Goal: Task Accomplishment & Management: Complete application form

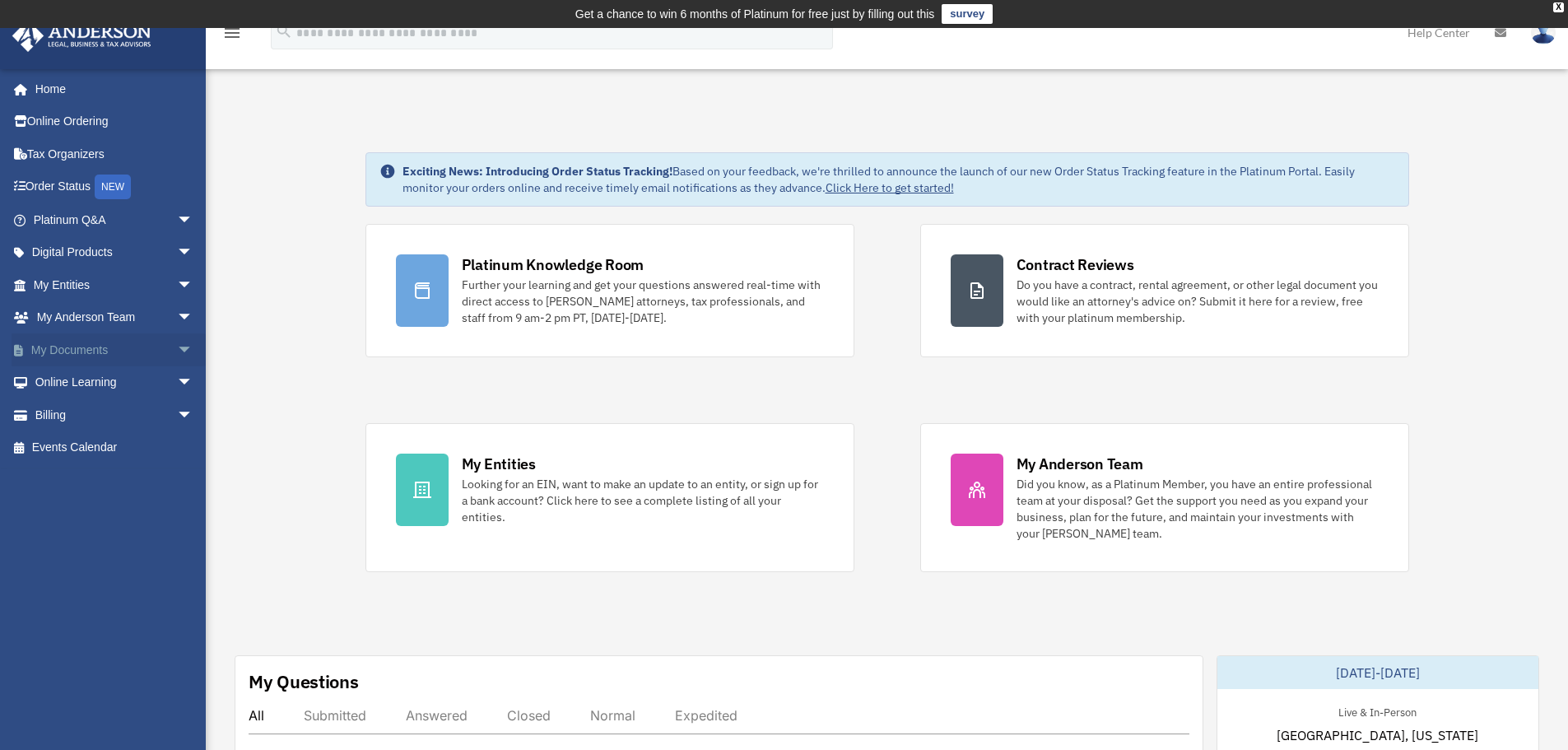
click at [126, 338] on link "My Documents arrow_drop_down" at bounding box center [115, 350] width 207 height 33
click at [177, 348] on span "arrow_drop_down" at bounding box center [193, 350] width 33 height 34
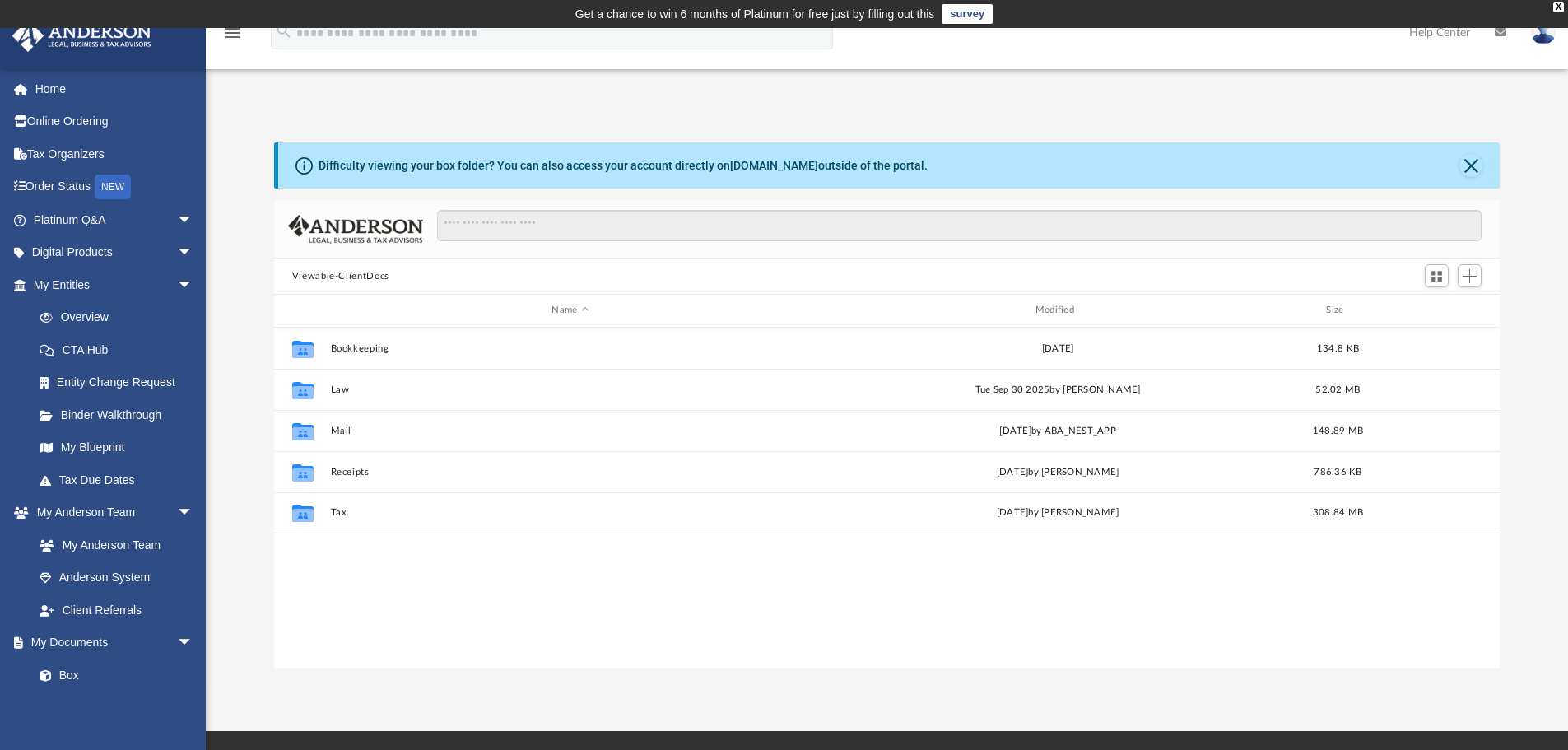
scroll to position [362, 1213]
click at [177, 276] on span "arrow_drop_down" at bounding box center [193, 285] width 33 height 34
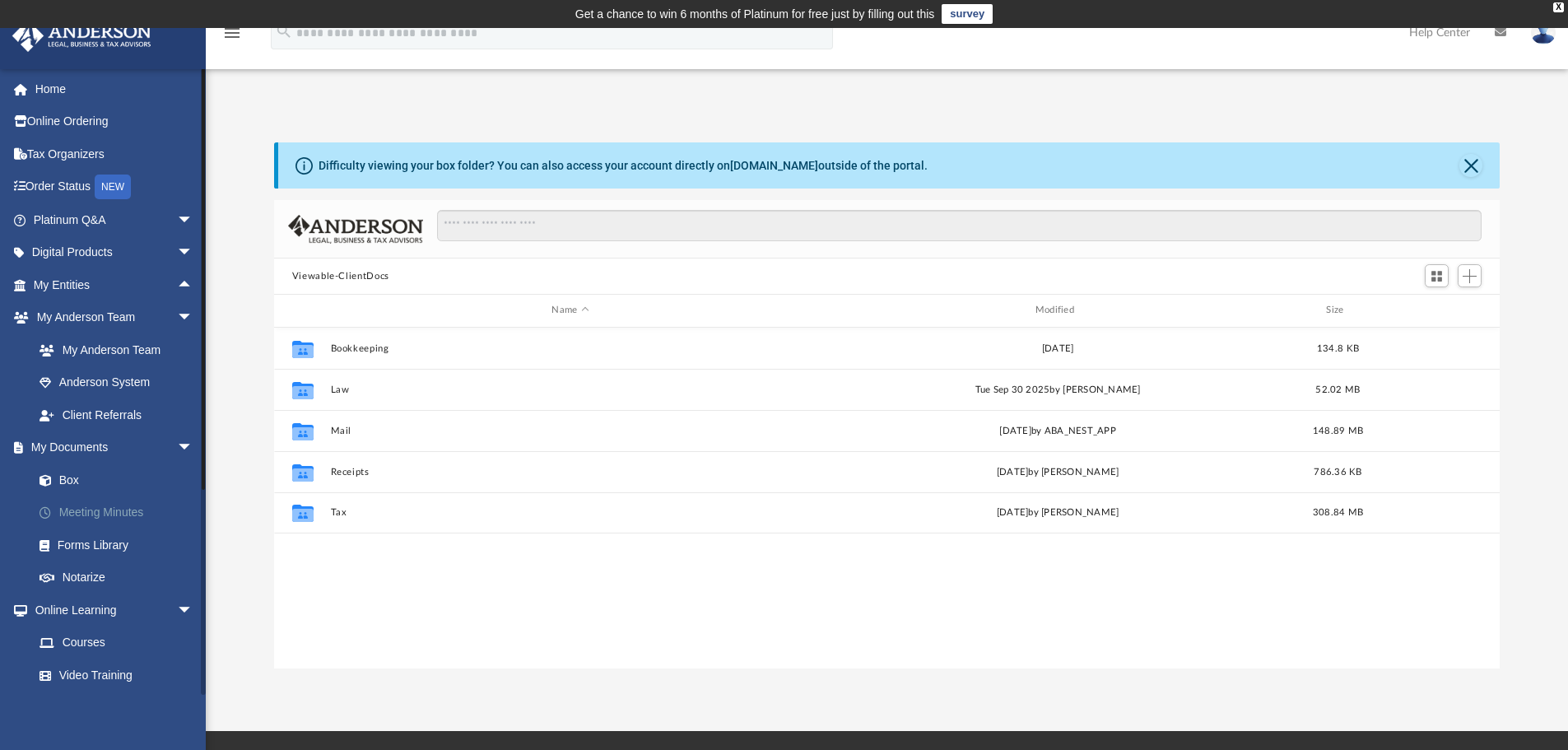
click at [130, 507] on link "Meeting Minutes" at bounding box center [120, 513] width 195 height 33
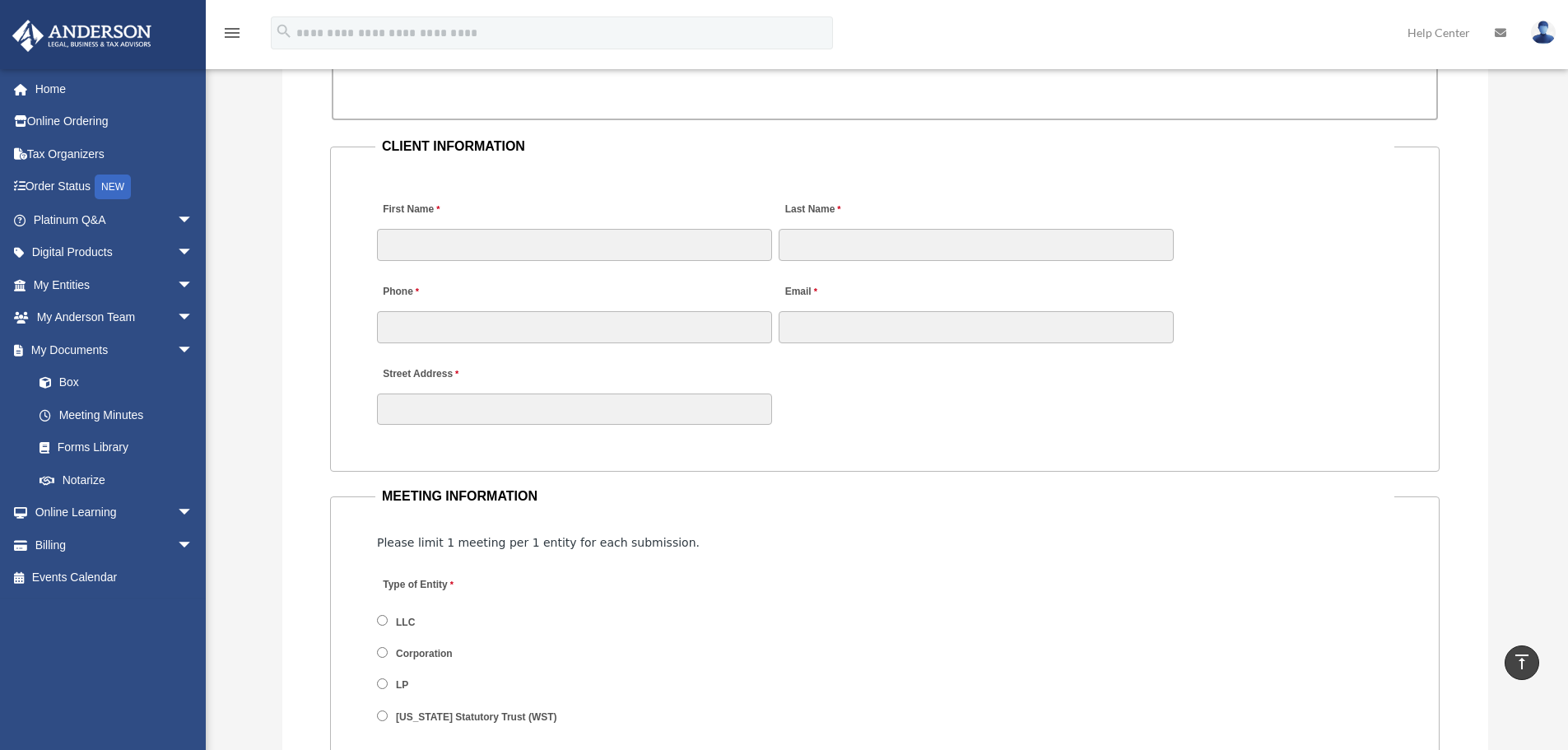
scroll to position [1674, 0]
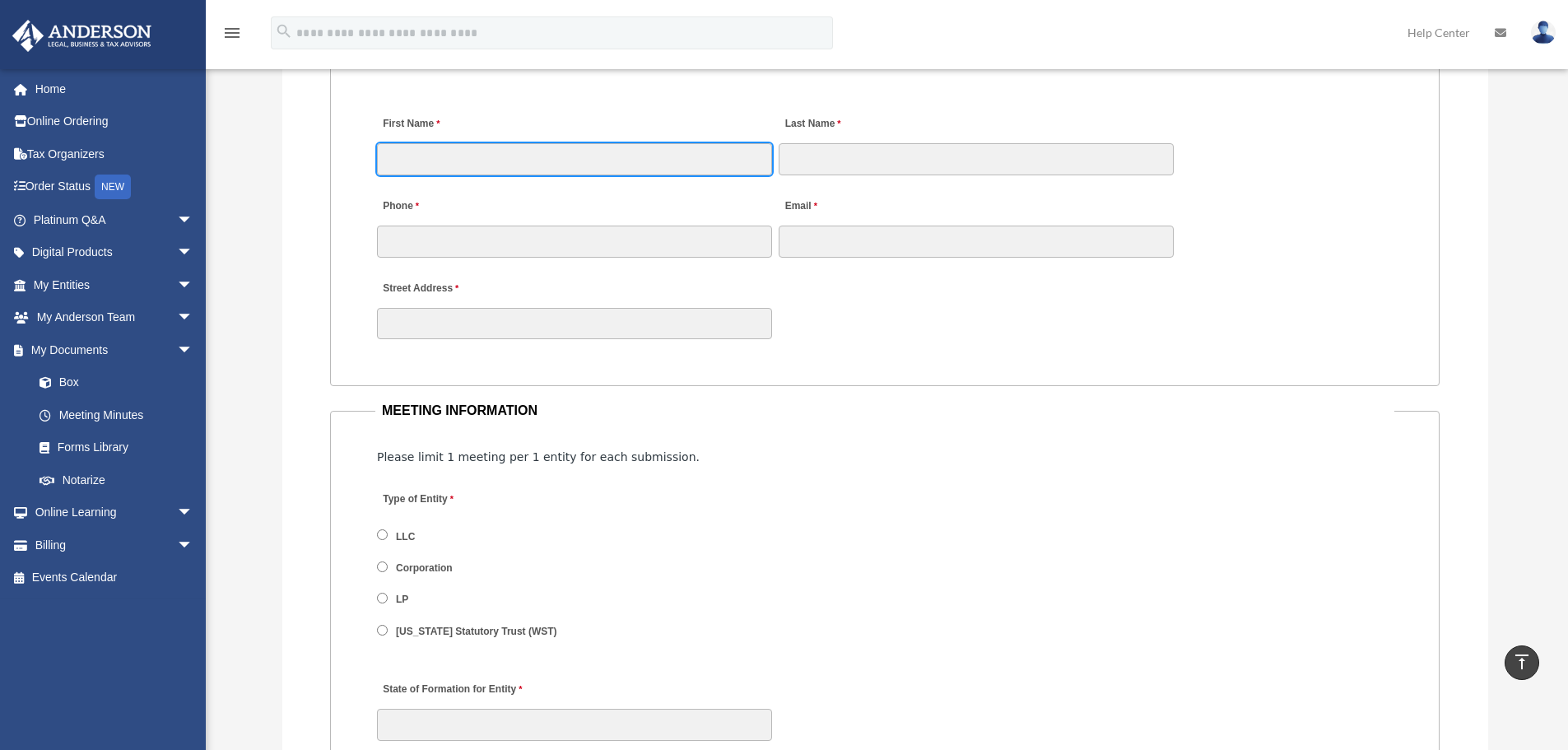
drag, startPoint x: 415, startPoint y: 148, endPoint x: 515, endPoint y: 128, distance: 102.0
click at [415, 148] on input "First Name" at bounding box center [574, 158] width 395 height 31
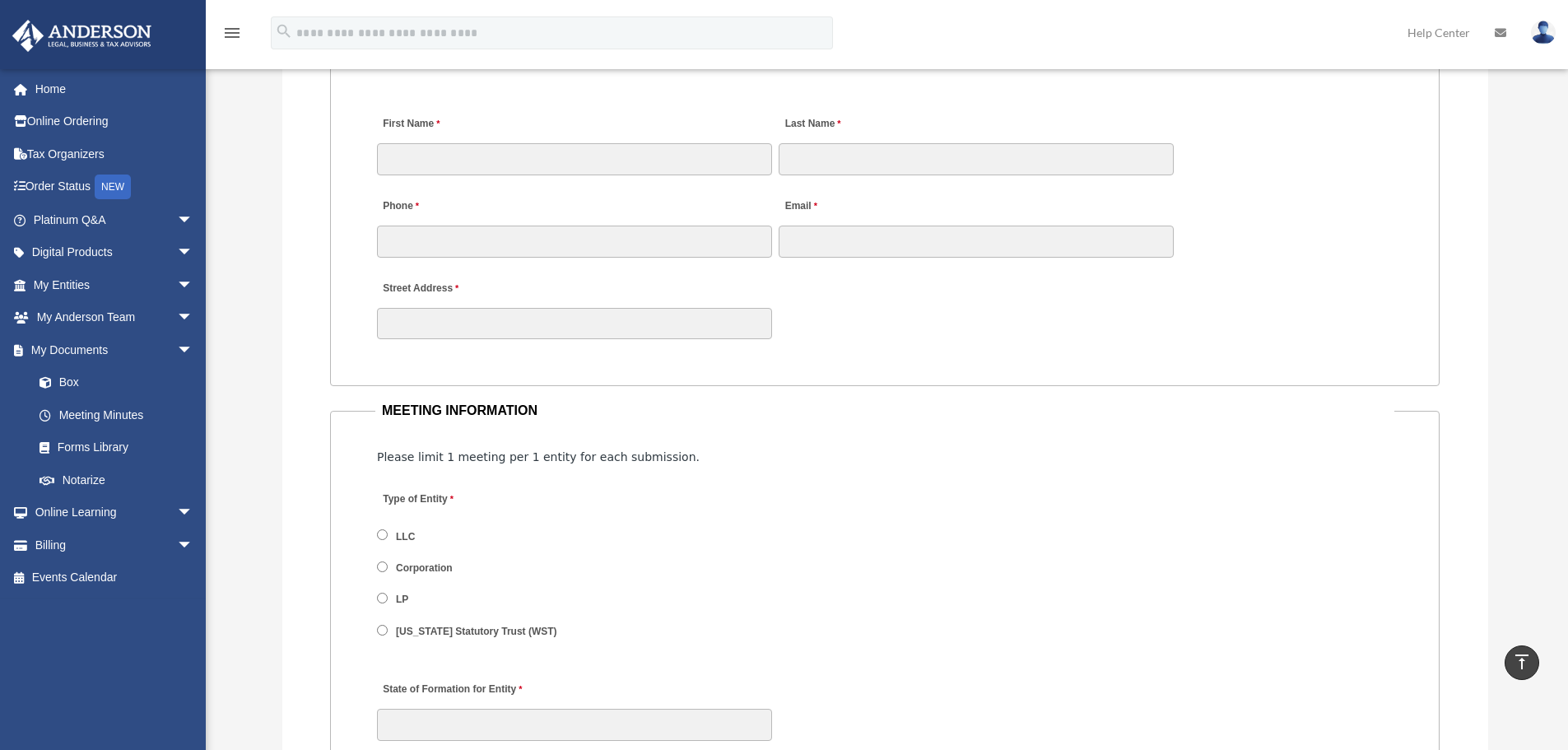
click at [958, 324] on div "Street Address" at bounding box center [884, 305] width 1019 height 73
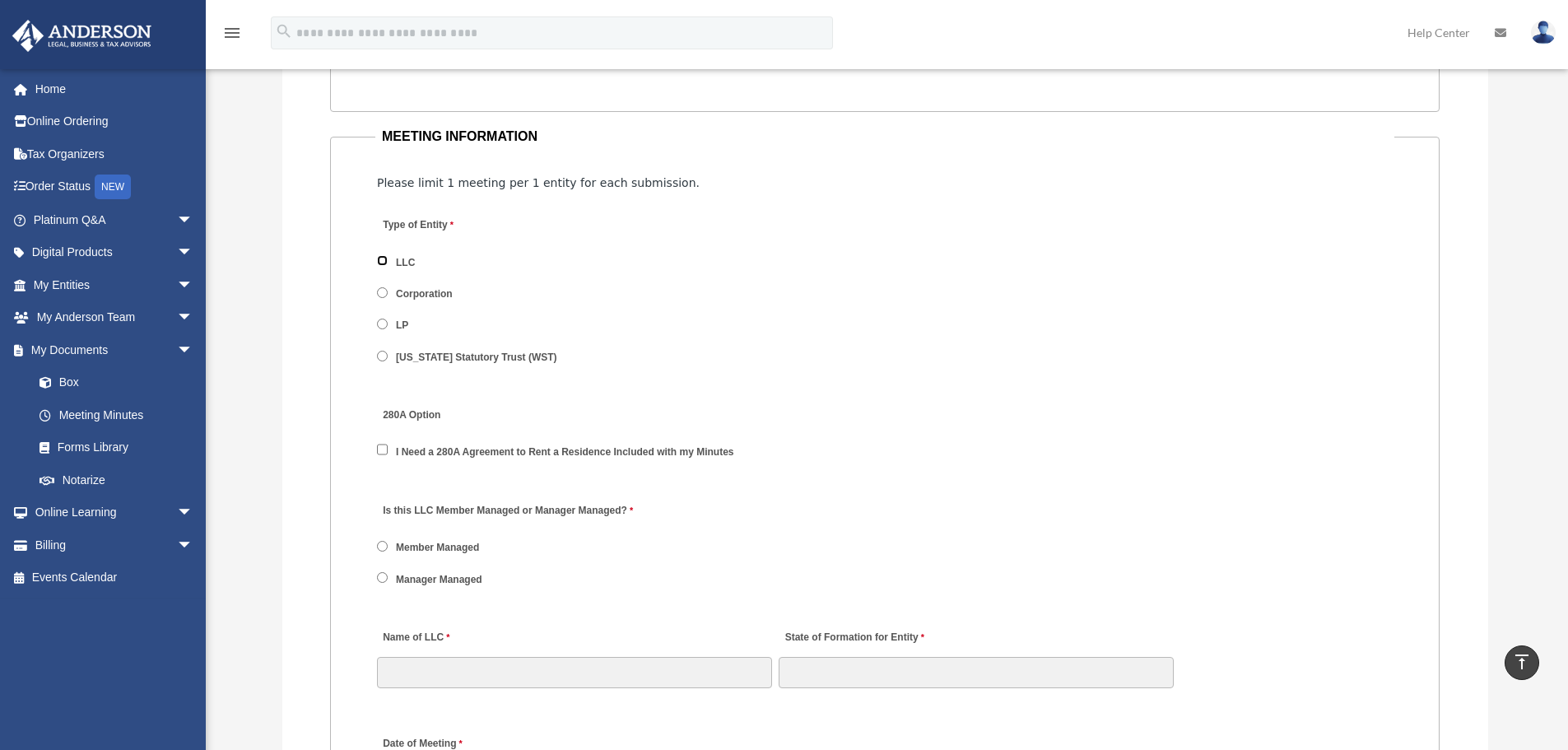
scroll to position [2223, 0]
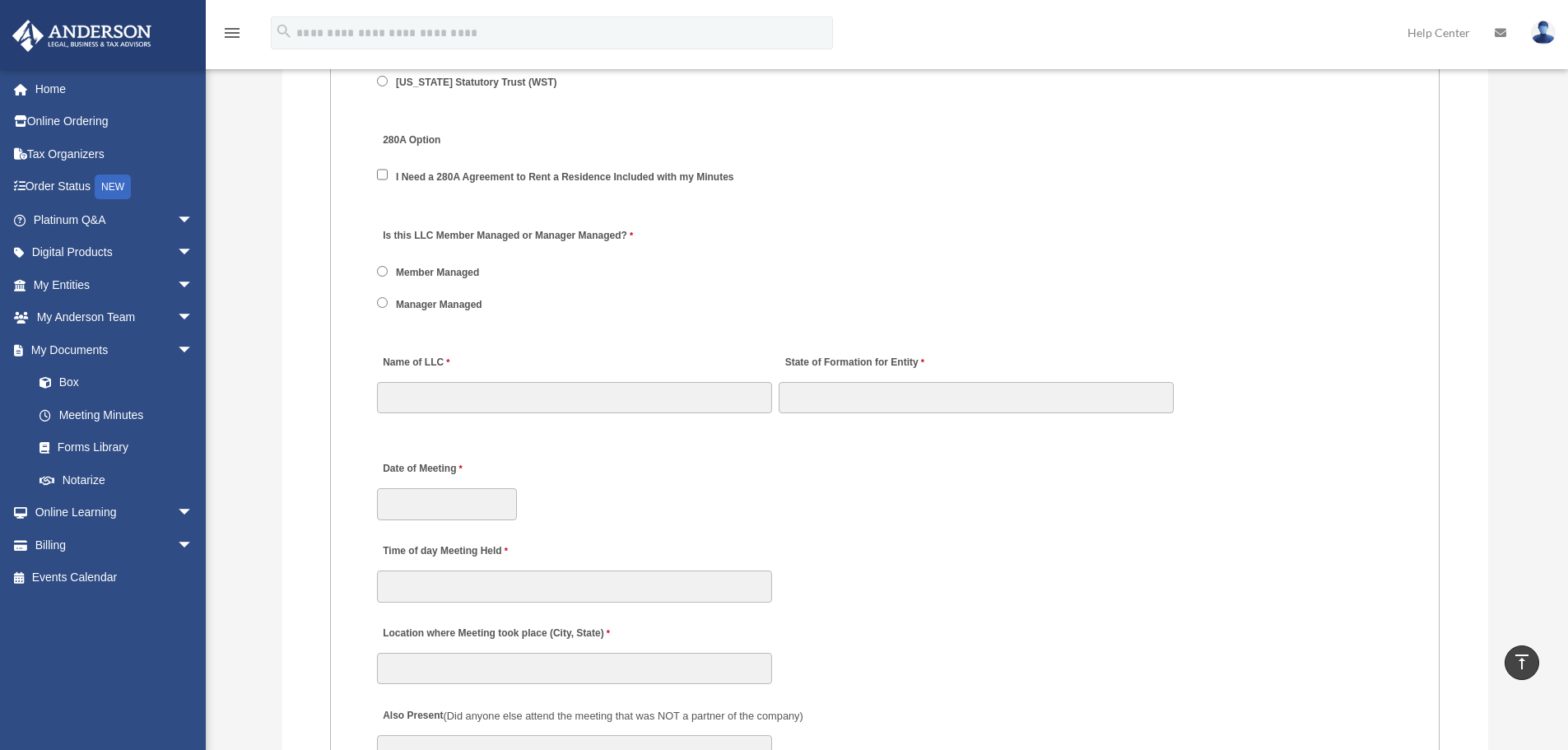
click at [381, 263] on span "Member Managed" at bounding box center [437, 272] width 121 height 28
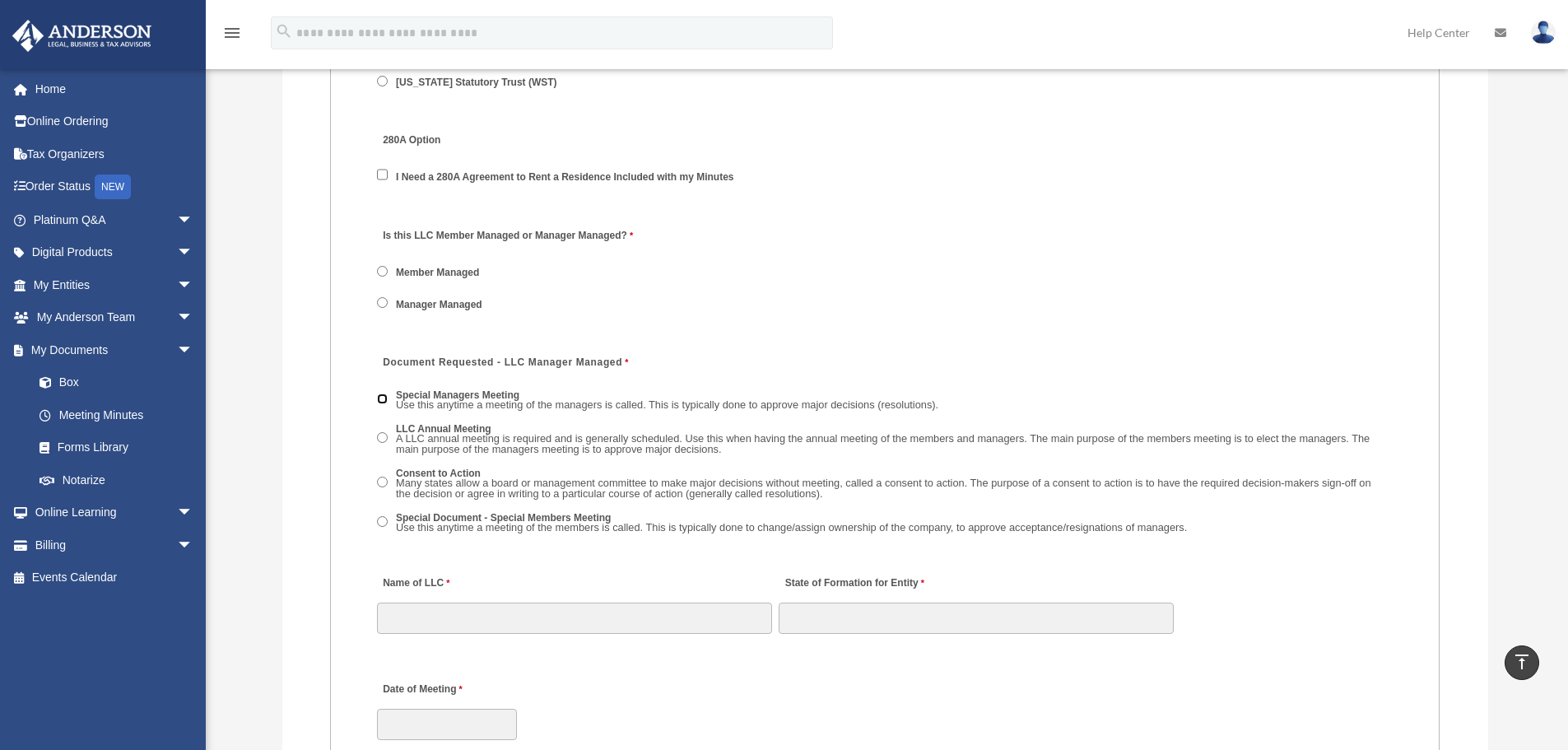
scroll to position [2497, 0]
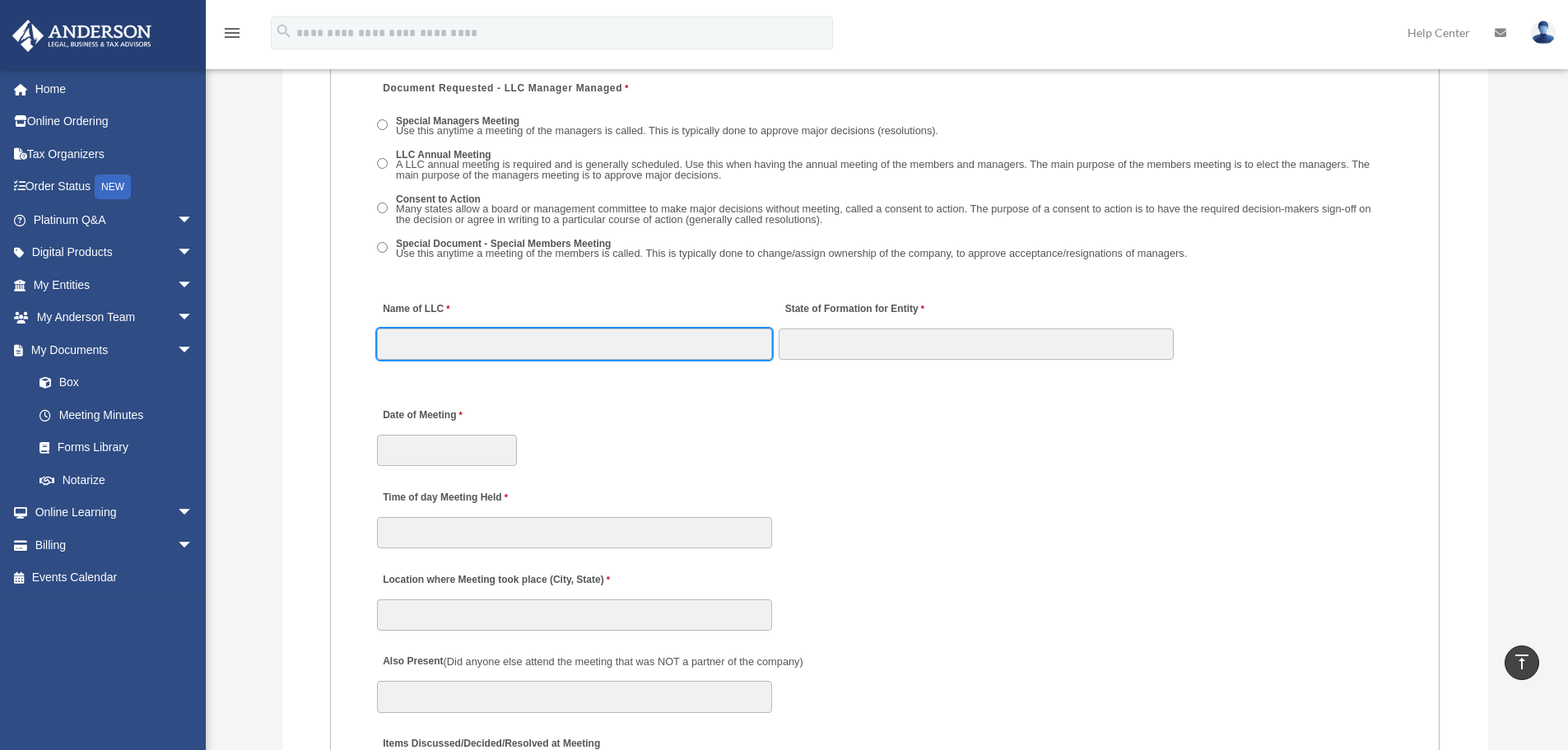
click at [466, 343] on input "Name of LLC" at bounding box center [574, 344] width 395 height 31
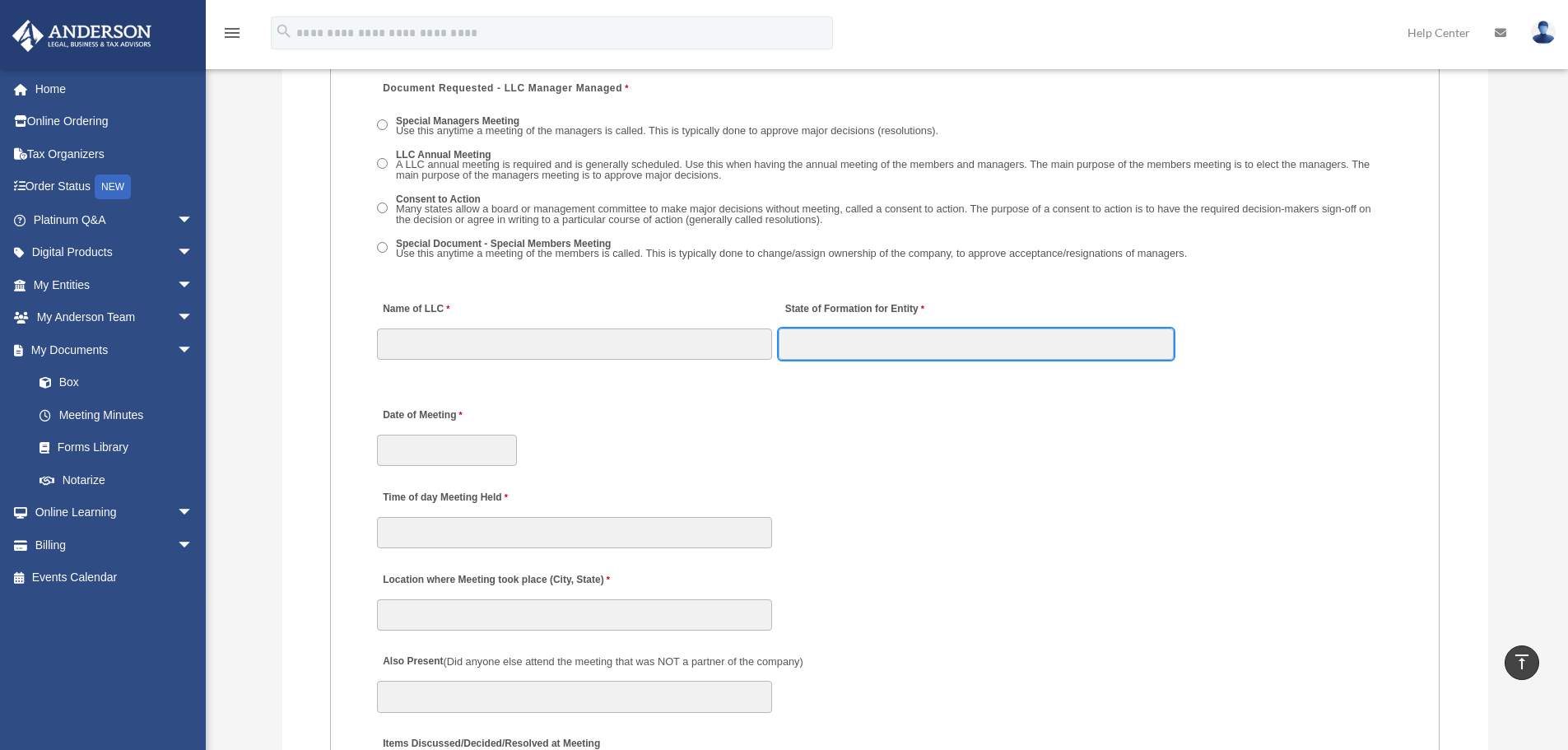
click at [829, 347] on input "State of Formation for Entity" at bounding box center [976, 344] width 395 height 31
click at [817, 353] on input "State of Formation for Entity" at bounding box center [976, 344] width 395 height 31
click at [817, 352] on input "State of Formation for Entity" at bounding box center [976, 344] width 395 height 31
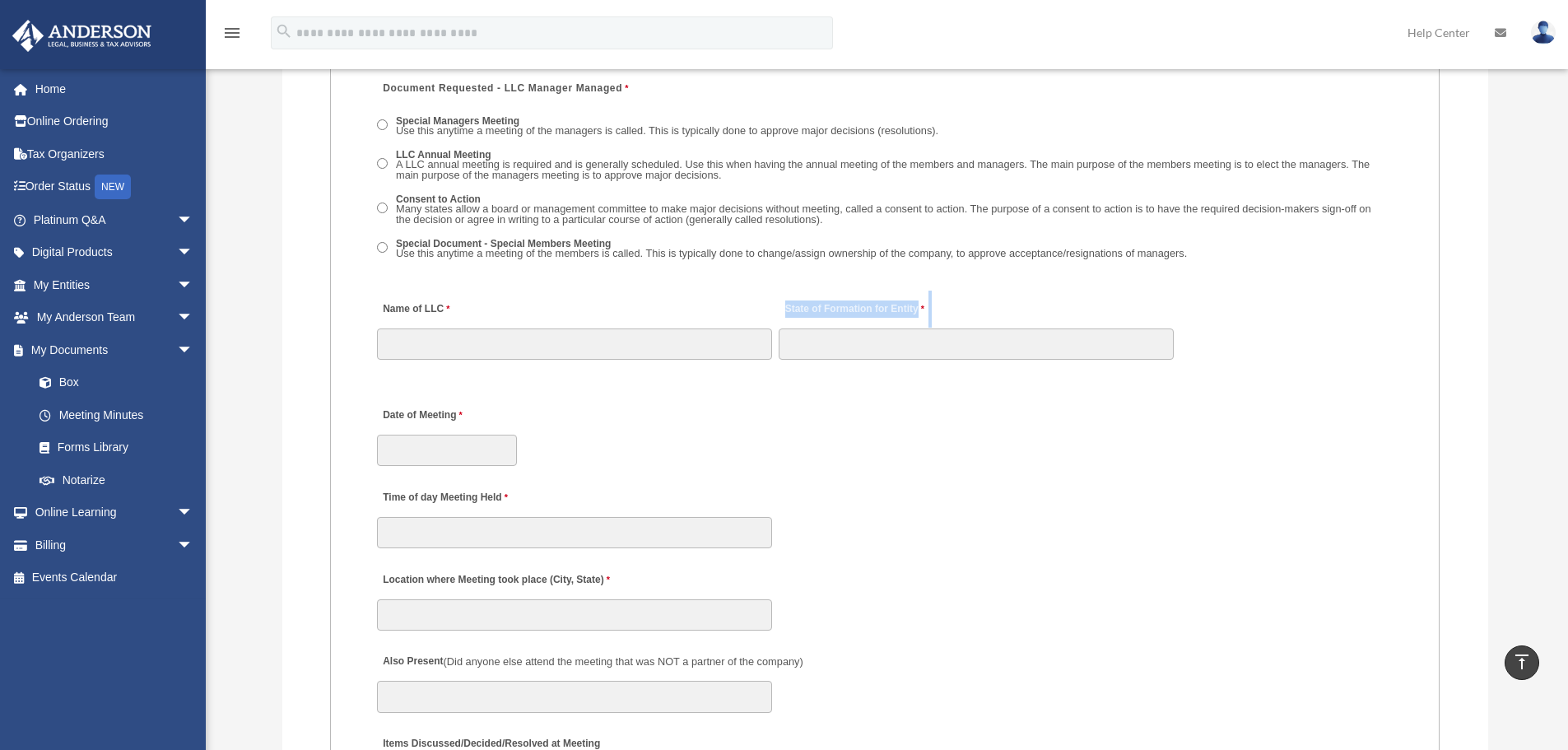
drag, startPoint x: 783, startPoint y: 292, endPoint x: 1004, endPoint y: 337, distance: 225.5
click at [1005, 337] on div "State of Formation for Entity" at bounding box center [976, 324] width 398 height 73
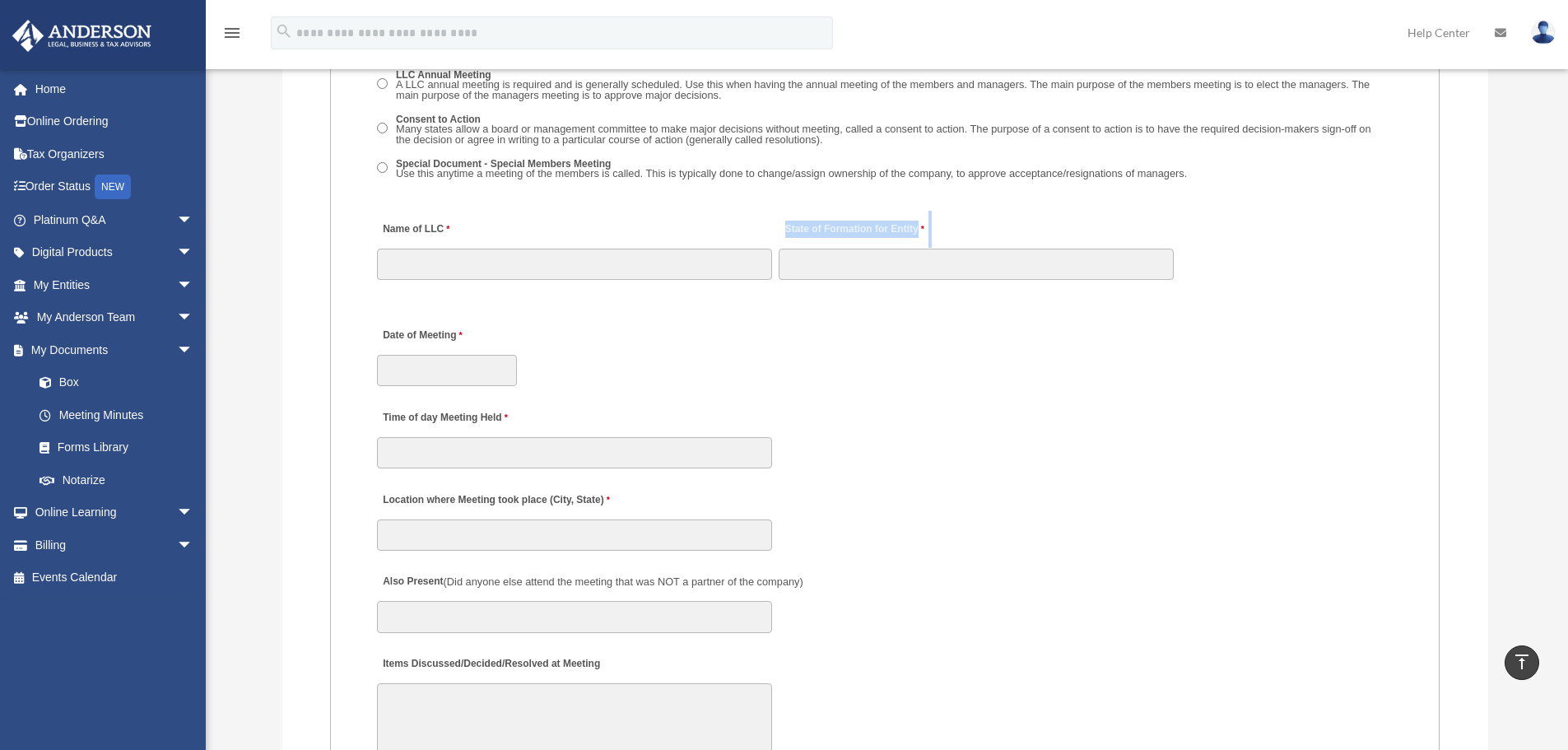
scroll to position [2634, 0]
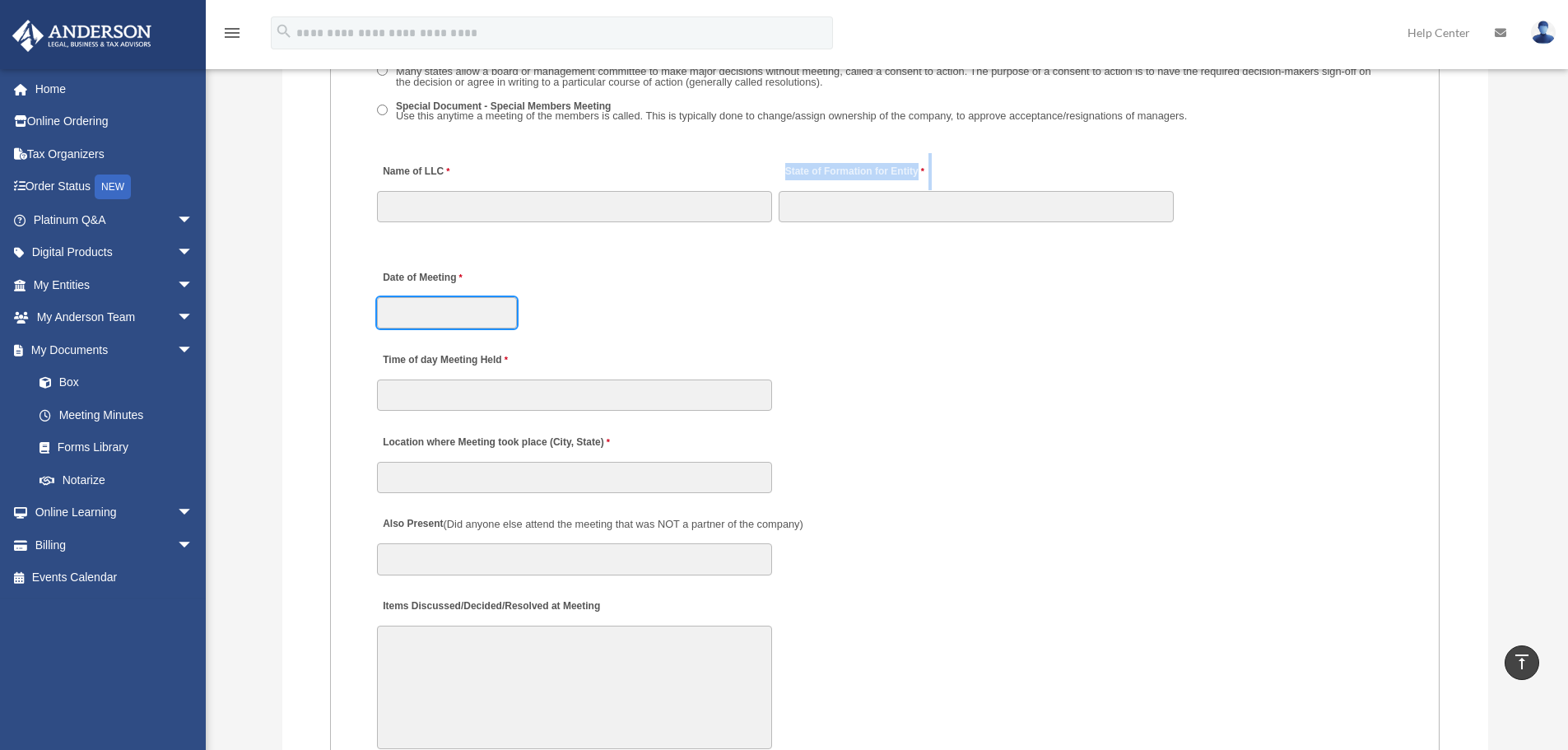
click at [436, 307] on input "Date of Meeting" at bounding box center [447, 313] width 140 height 31
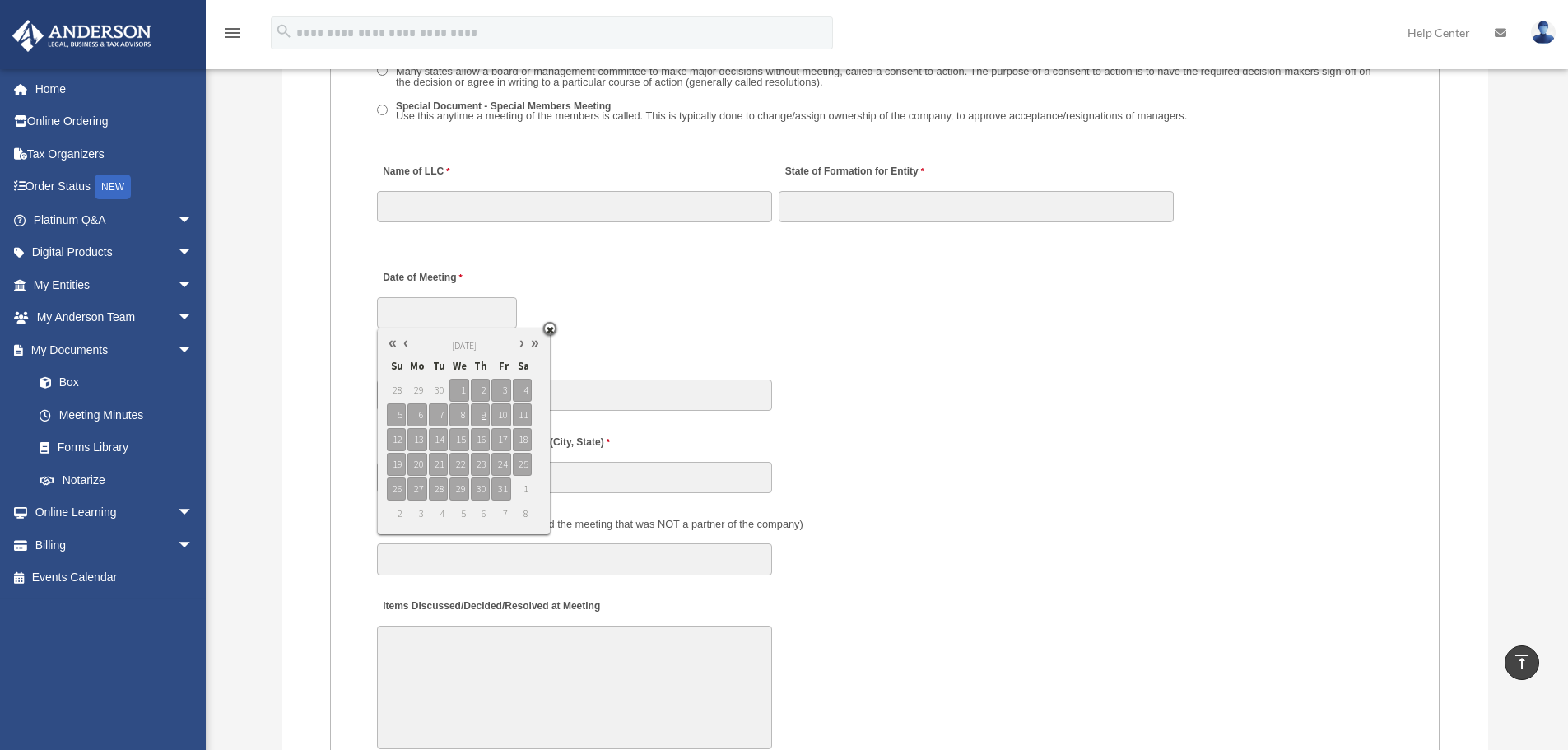
click at [725, 306] on div "Date of Meeting" at bounding box center [884, 294] width 1019 height 73
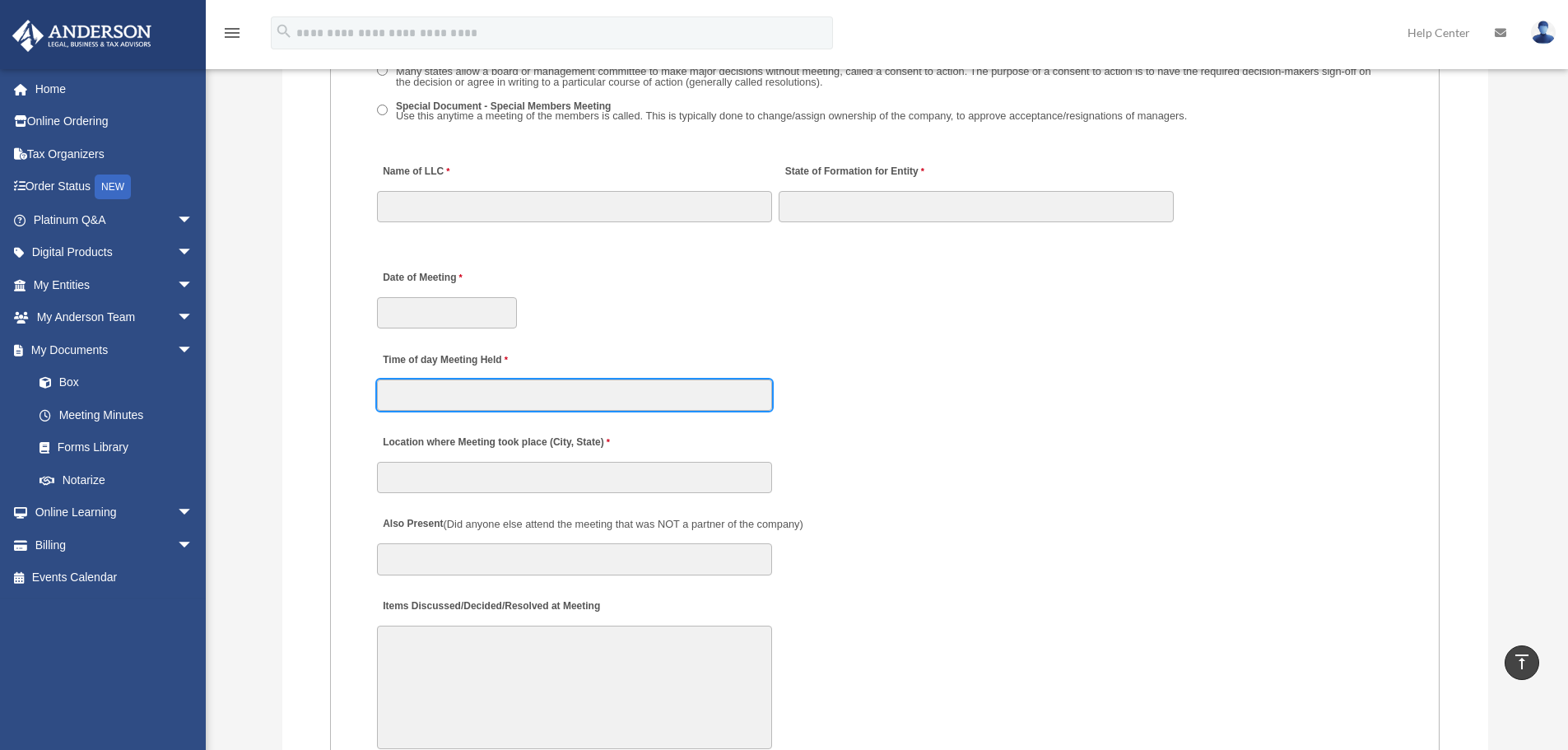
click at [452, 392] on input "Time of day Meeting Held" at bounding box center [574, 395] width 395 height 31
type input "*******"
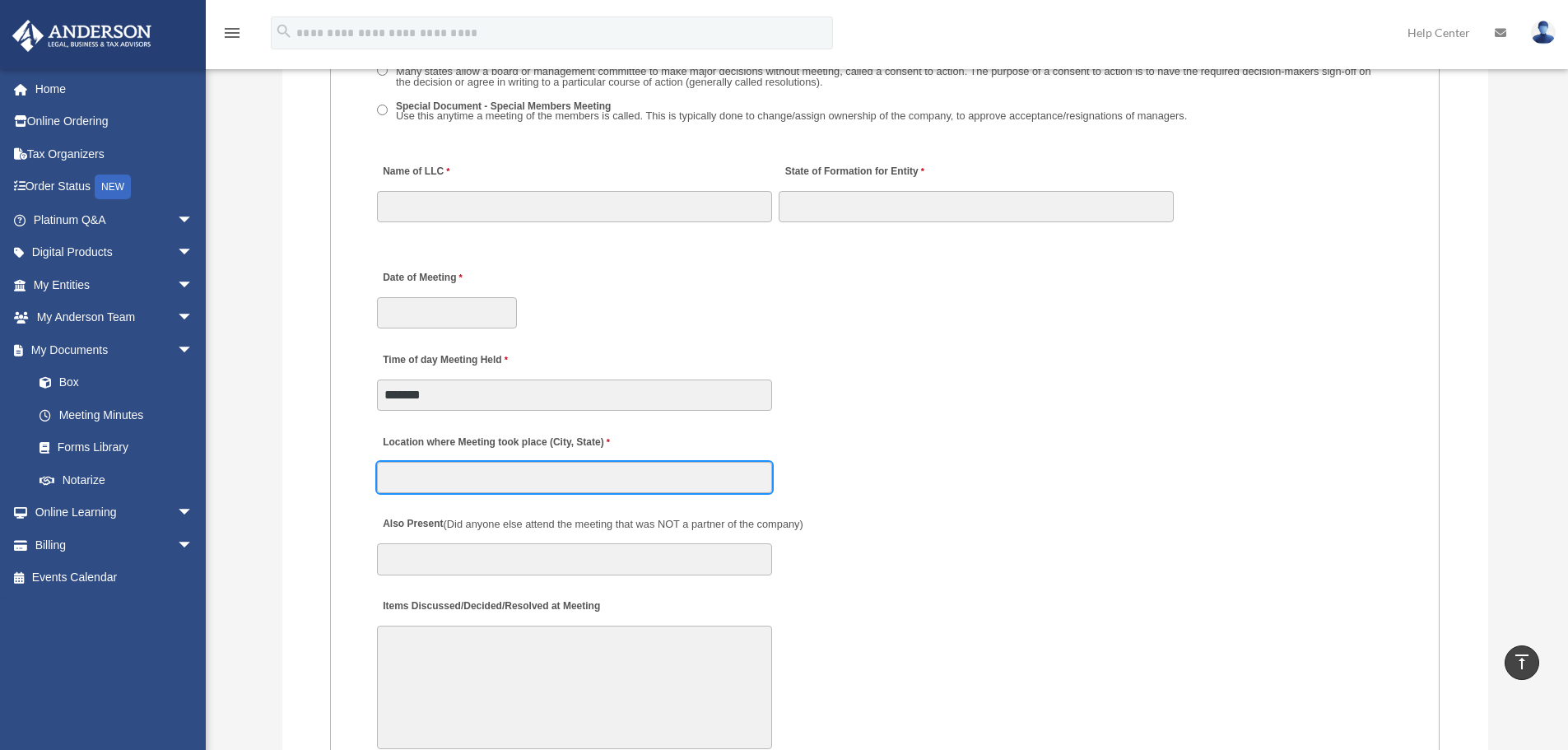
click at [528, 464] on input "Location where Meeting took place (City, State)" at bounding box center [574, 477] width 395 height 31
click at [953, 434] on div "Location where Meeting took place (City, State)" at bounding box center [884, 459] width 1019 height 73
click at [564, 477] on input "Location where Meeting took place (City, State)" at bounding box center [574, 477] width 395 height 31
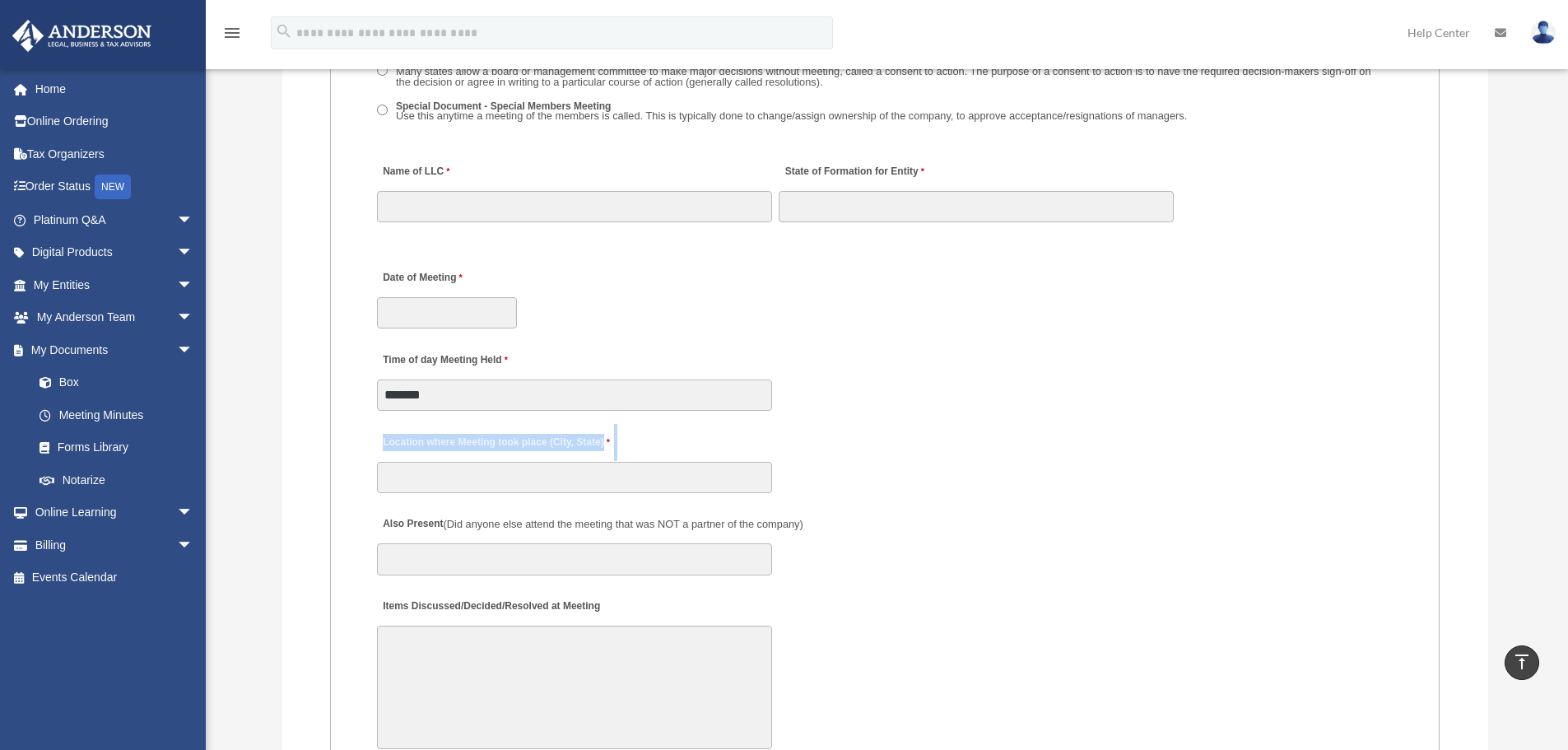
click at [958, 461] on div "Location where Meeting took place (City, State)" at bounding box center [884, 459] width 1019 height 73
click at [601, 483] on input "Location where Meeting took place (City, State)" at bounding box center [574, 477] width 395 height 31
click at [884, 407] on div "Time of day Meeting Held *******" at bounding box center [884, 376] width 1019 height 73
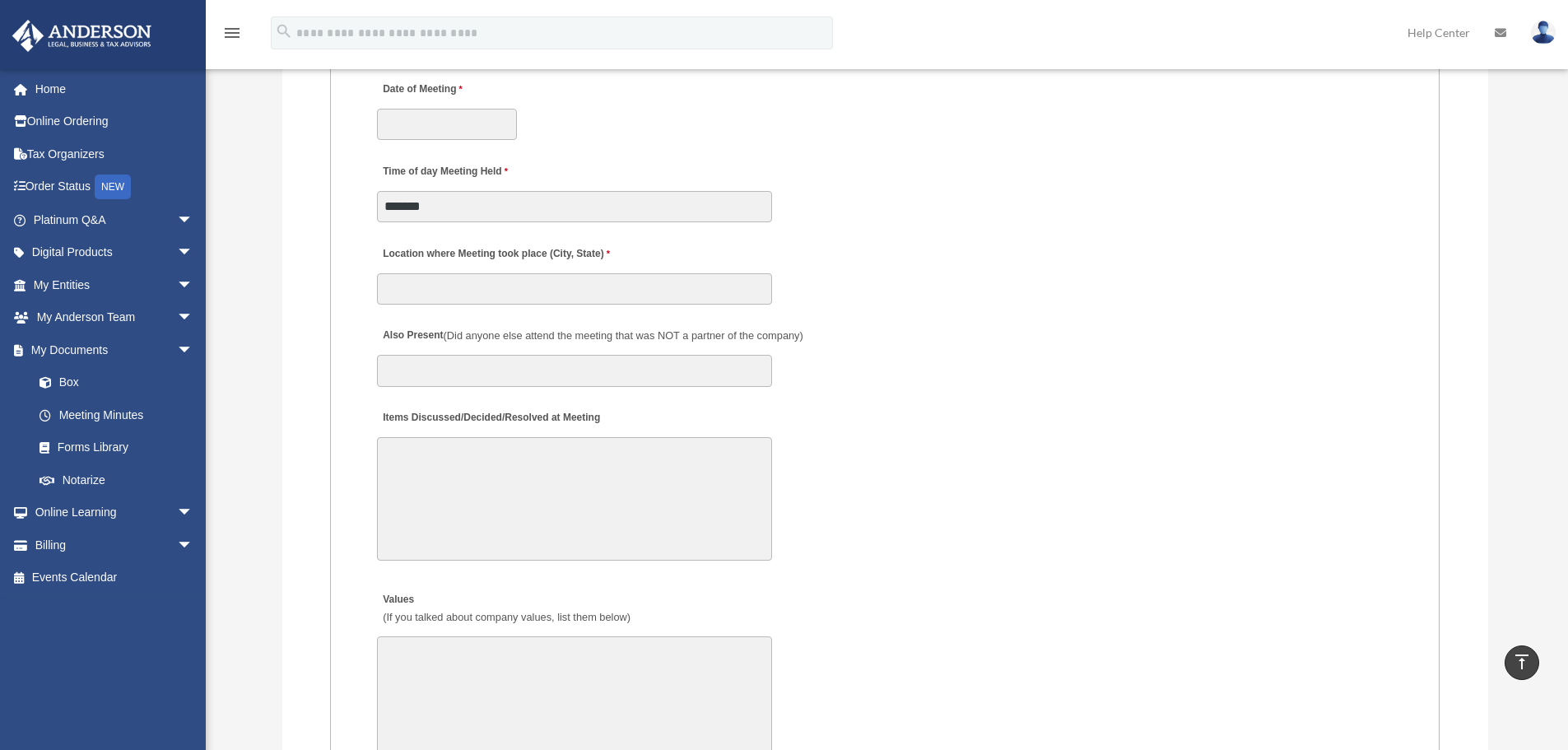
scroll to position [2909, 0]
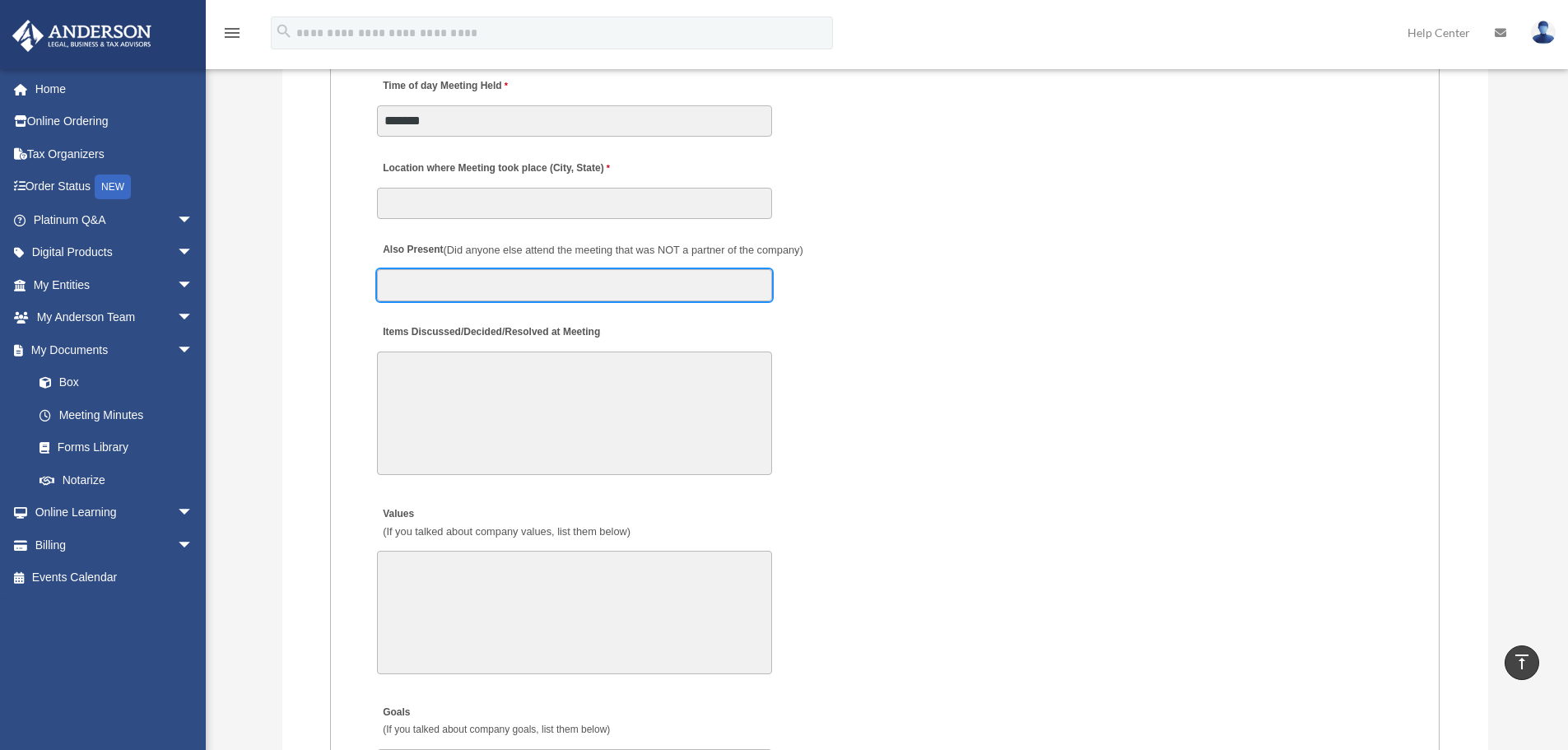
click at [471, 277] on input "Also Present (Did anyone else attend the meeting that was NOT a partner of the …" at bounding box center [574, 285] width 395 height 31
click at [421, 393] on textarea "Items Discussed/Decided/Resolved at Meeting" at bounding box center [574, 413] width 395 height 123
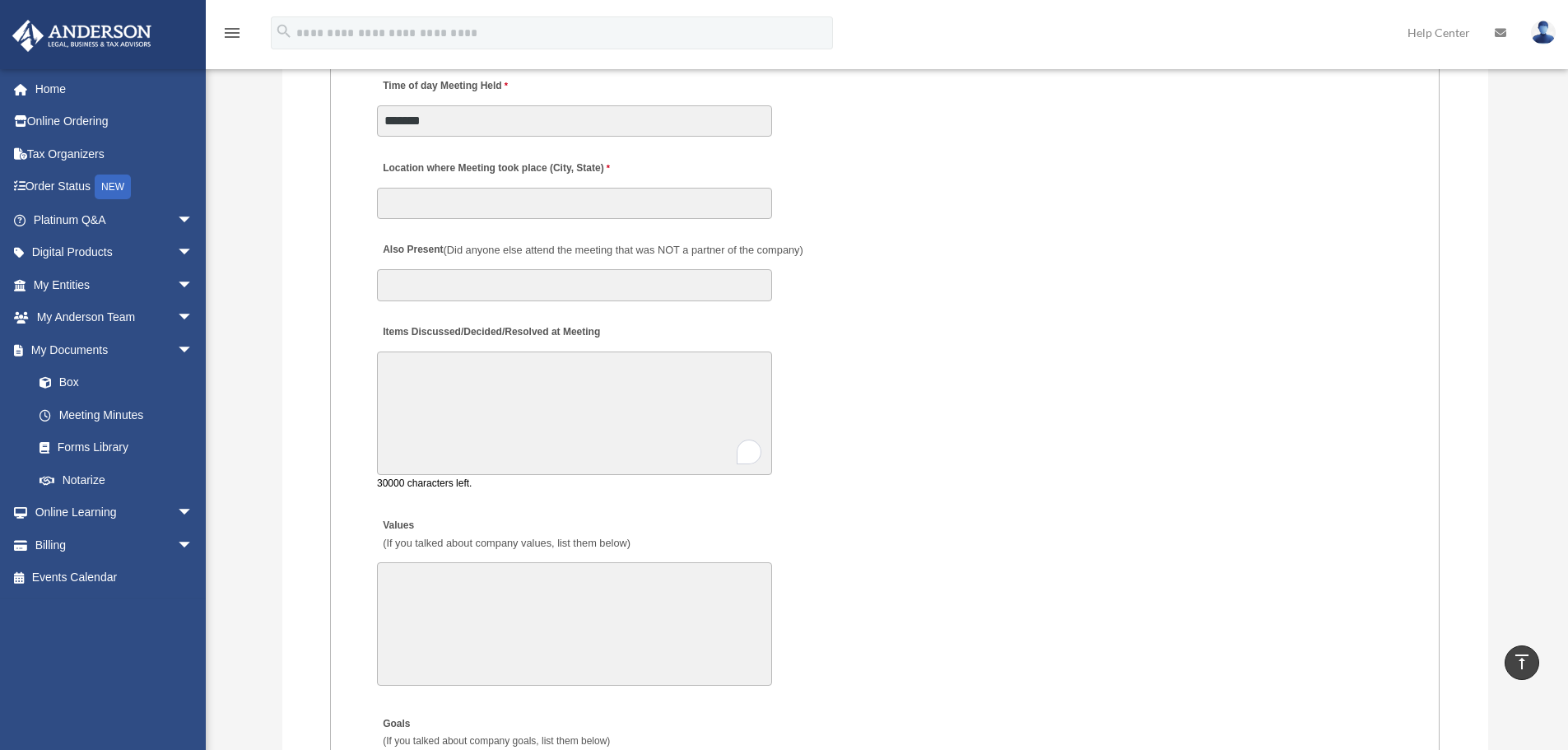
click at [536, 627] on textarea "Values (If you talked about company values, list them below)" at bounding box center [574, 624] width 395 height 123
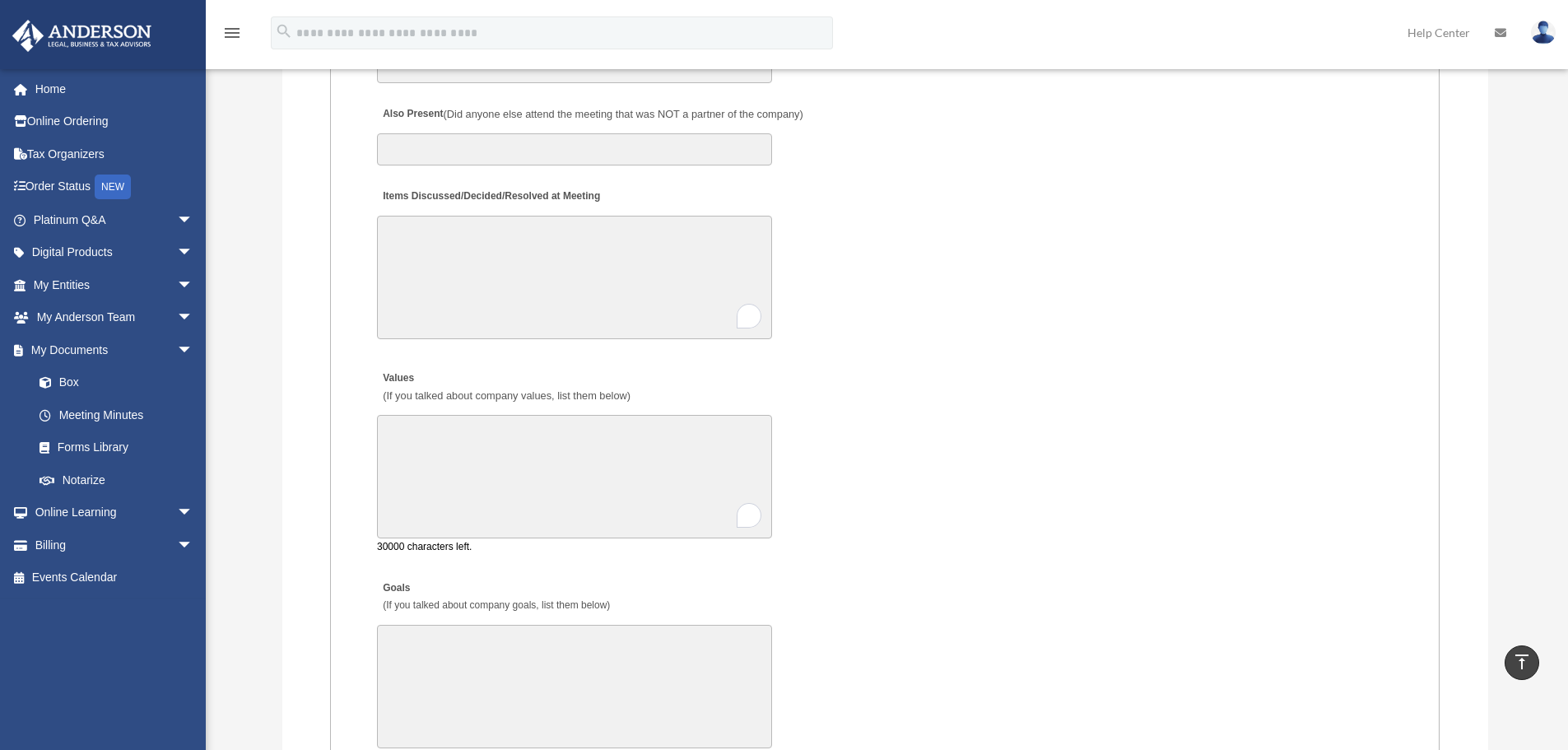
scroll to position [3046, 0]
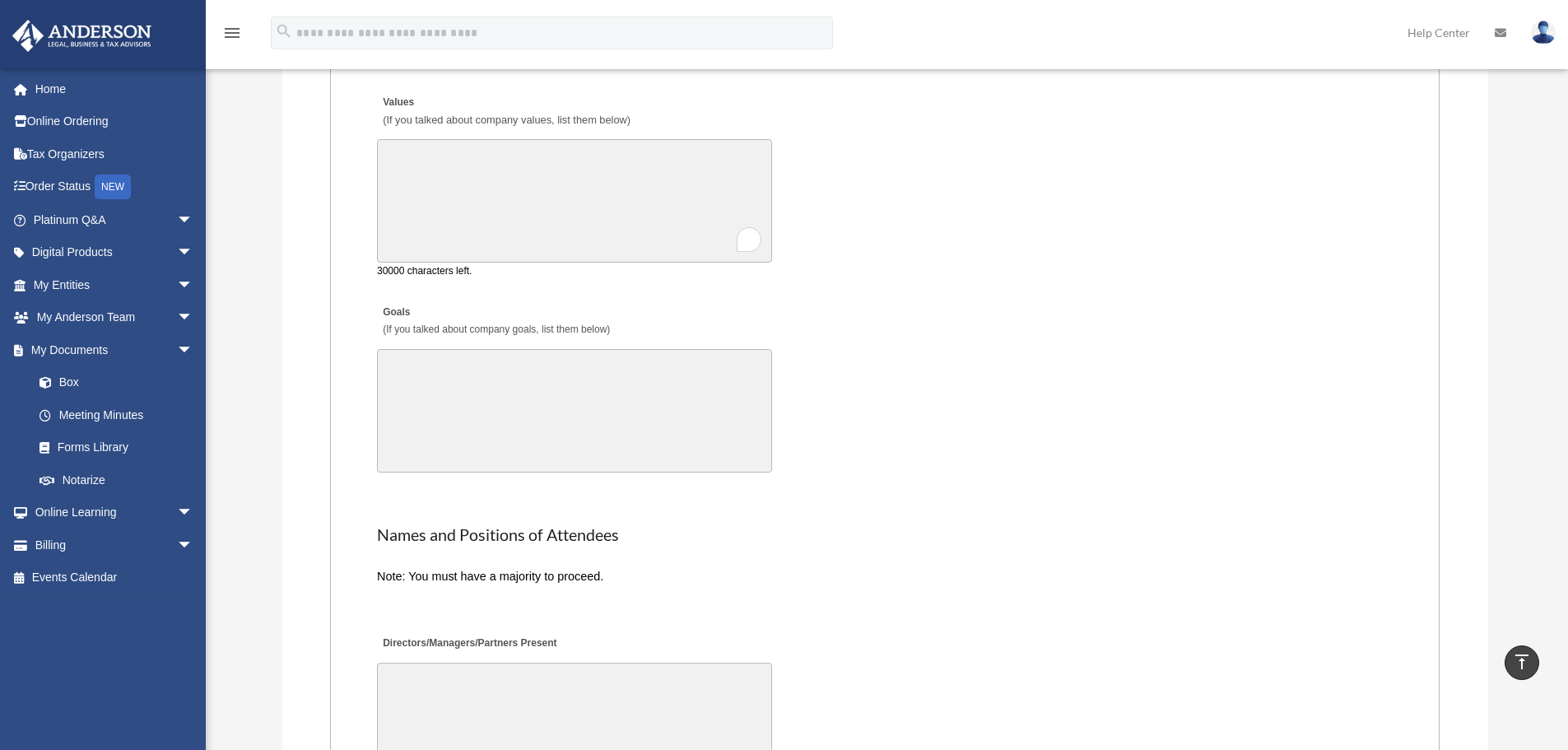
click at [492, 393] on textarea "Goals (If you talked about company goals, list them below)" at bounding box center [574, 410] width 395 height 123
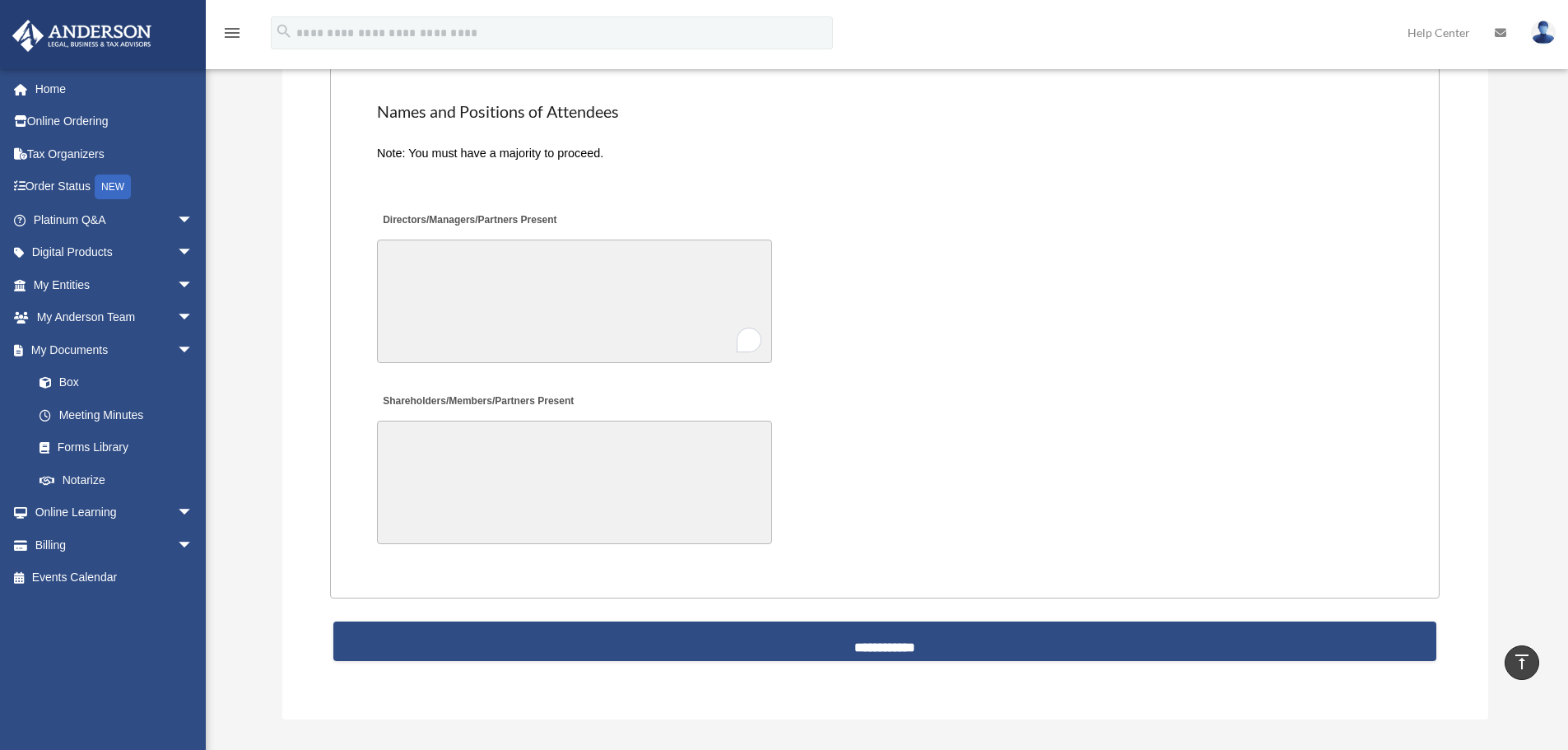
click at [497, 292] on textarea "Directors/Managers/Partners Present" at bounding box center [574, 301] width 395 height 123
drag, startPoint x: 487, startPoint y: 459, endPoint x: 488, endPoint y: 450, distance: 9.1
click at [486, 459] on textarea "Shareholders/Members/Partners Present" at bounding box center [574, 482] width 395 height 123
click at [536, 309] on textarea "Directors/Managers/Partners Present" at bounding box center [574, 301] width 395 height 123
paste textarea "**********"
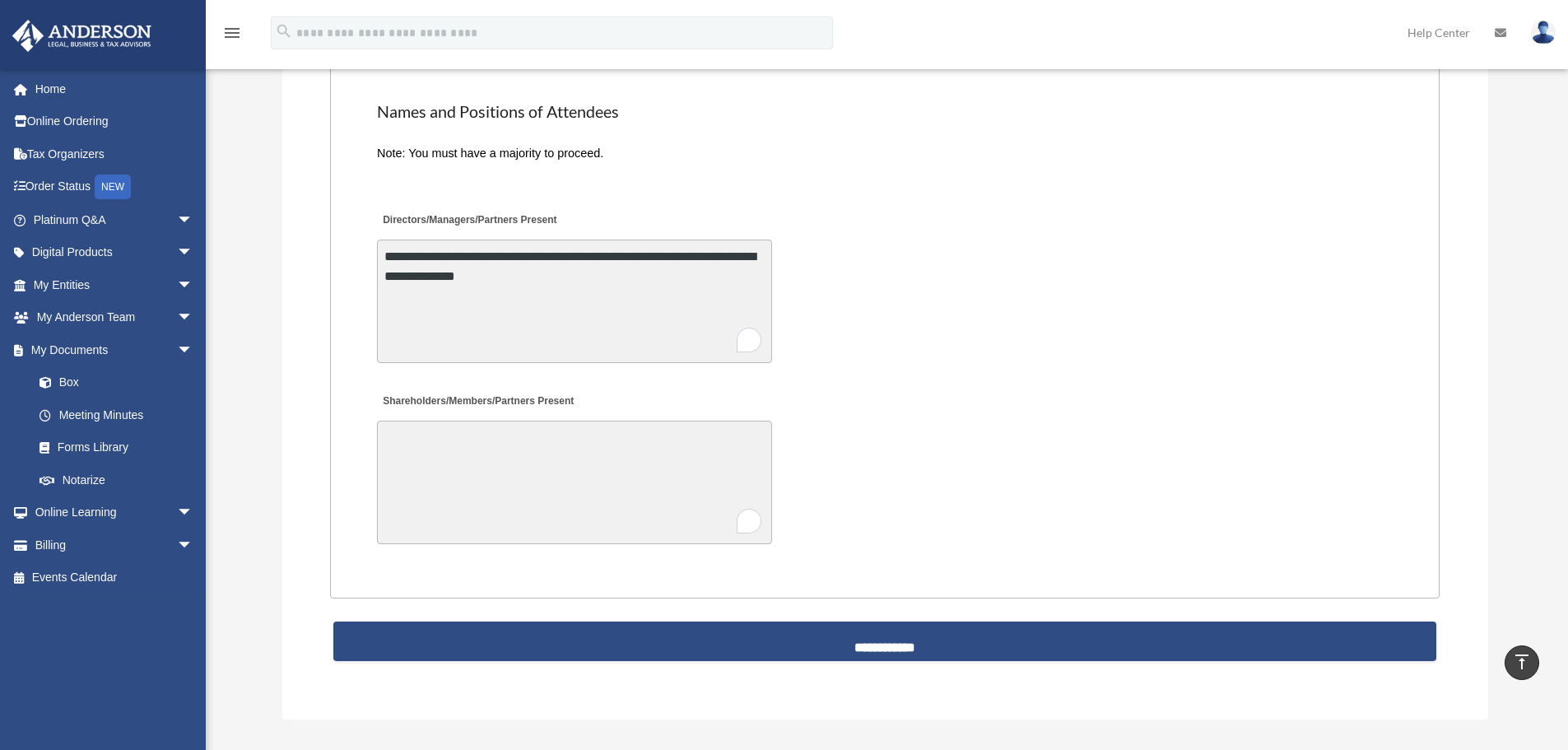
type textarea "**********"
click at [535, 468] on textarea "Shareholders/Members/Partners Present" at bounding box center [574, 482] width 395 height 123
paste textarea "**********"
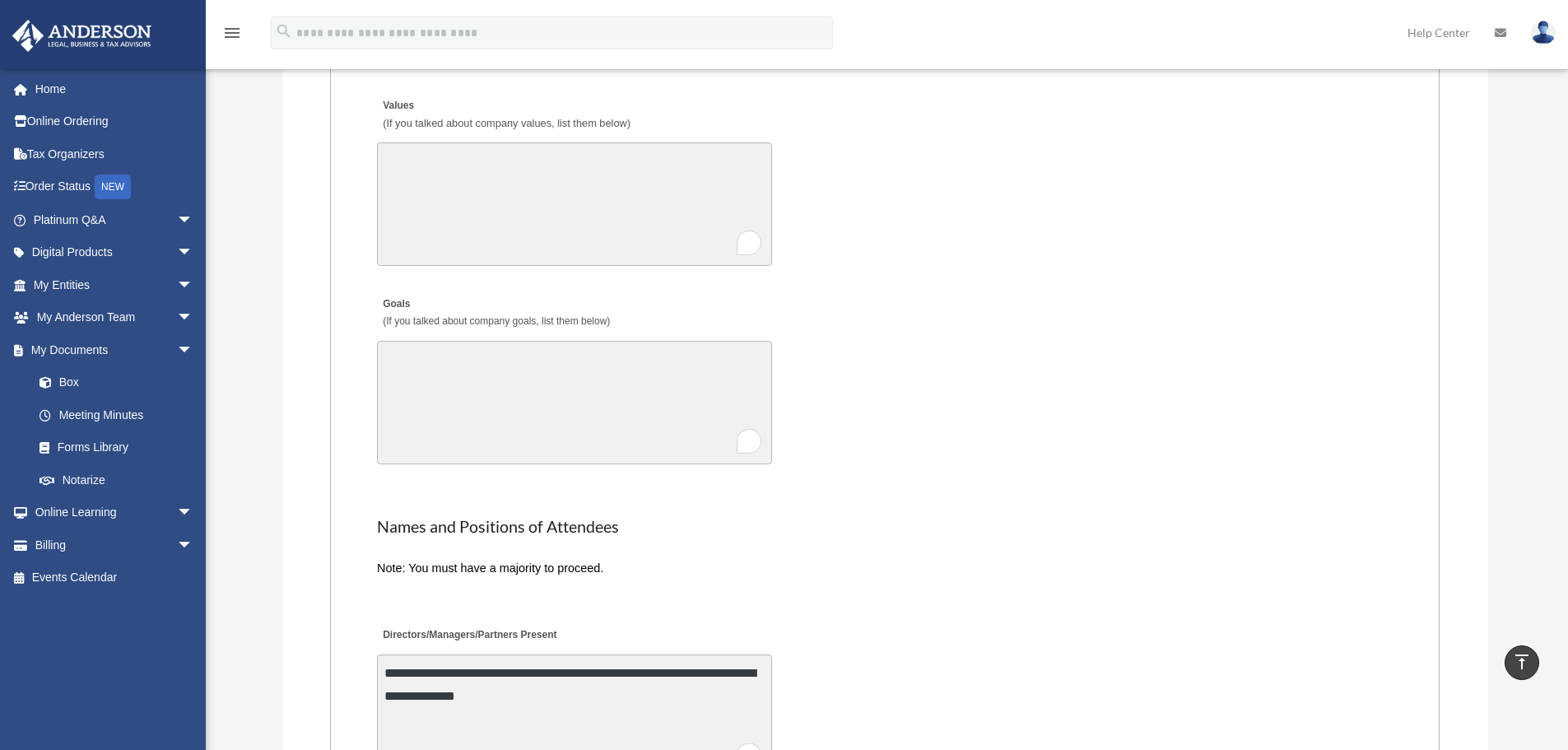
scroll to position [3183, 0]
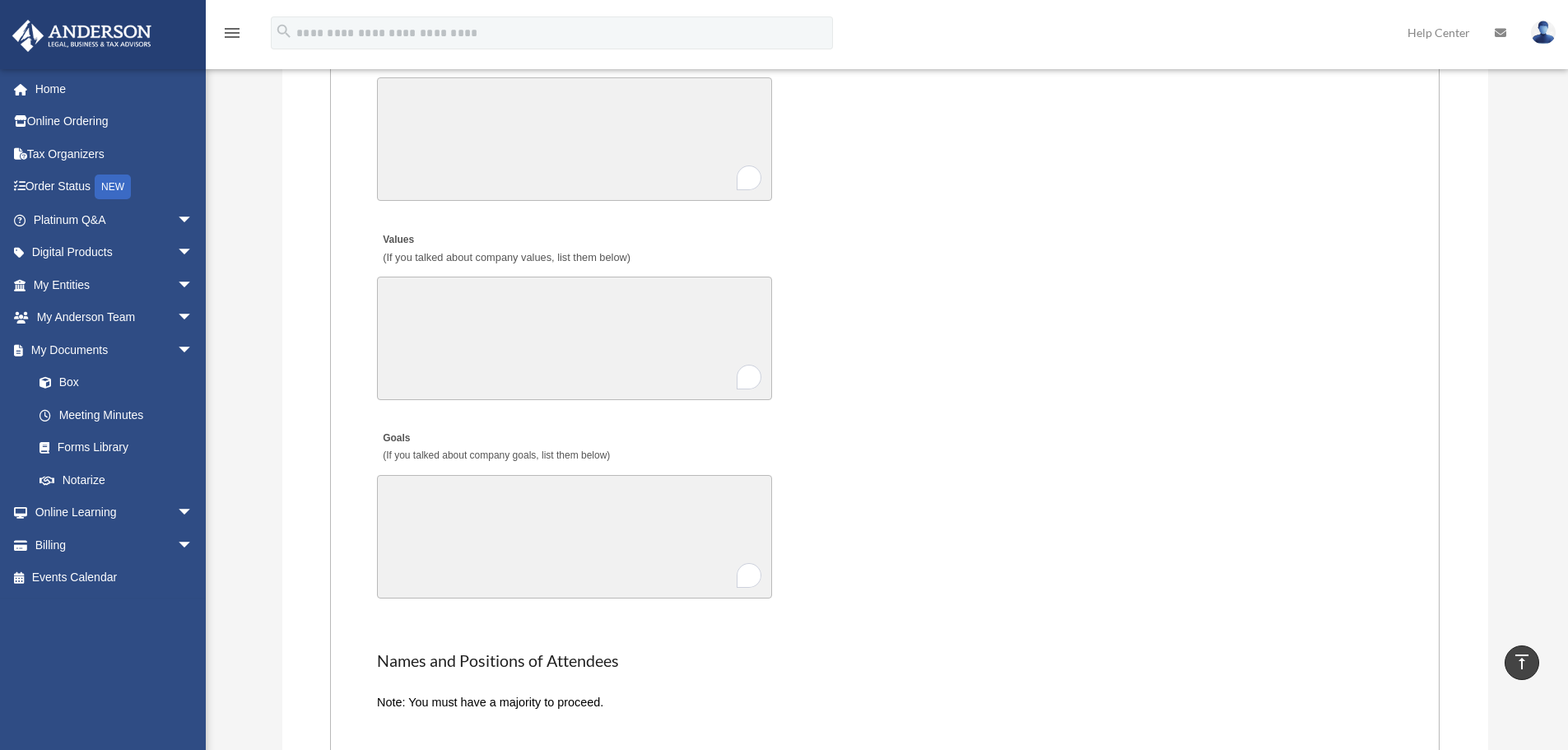
type textarea "**********"
click at [480, 331] on textarea "Values (If you talked about company values, list them below)" at bounding box center [574, 338] width 395 height 123
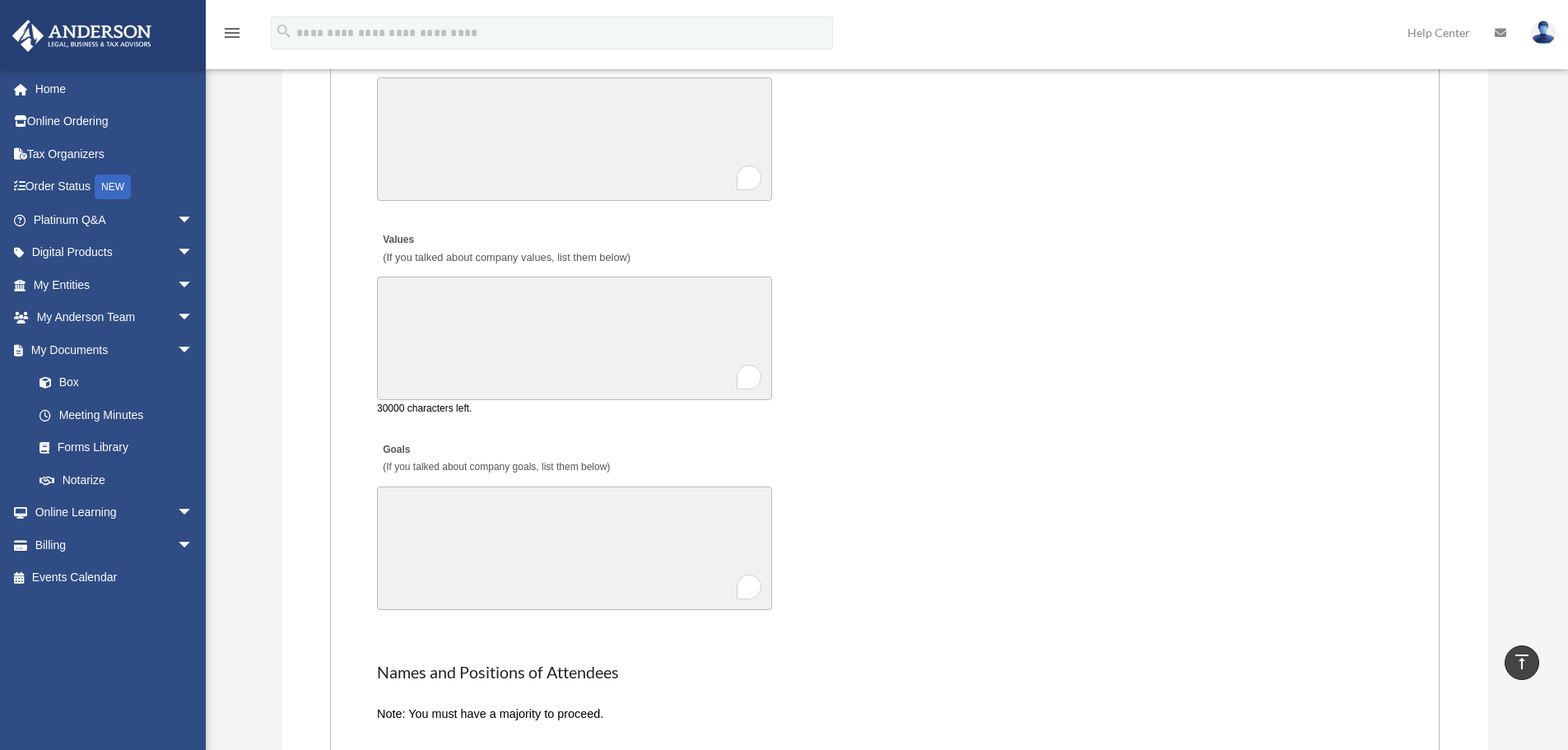
drag, startPoint x: 528, startPoint y: 338, endPoint x: 640, endPoint y: 326, distance: 112.6
click at [542, 342] on textarea "Values (If you talked about company values, list them below)" at bounding box center [574, 338] width 395 height 123
click at [525, 542] on textarea "Goals (If you talked about company goals, list them below)" at bounding box center [574, 548] width 395 height 123
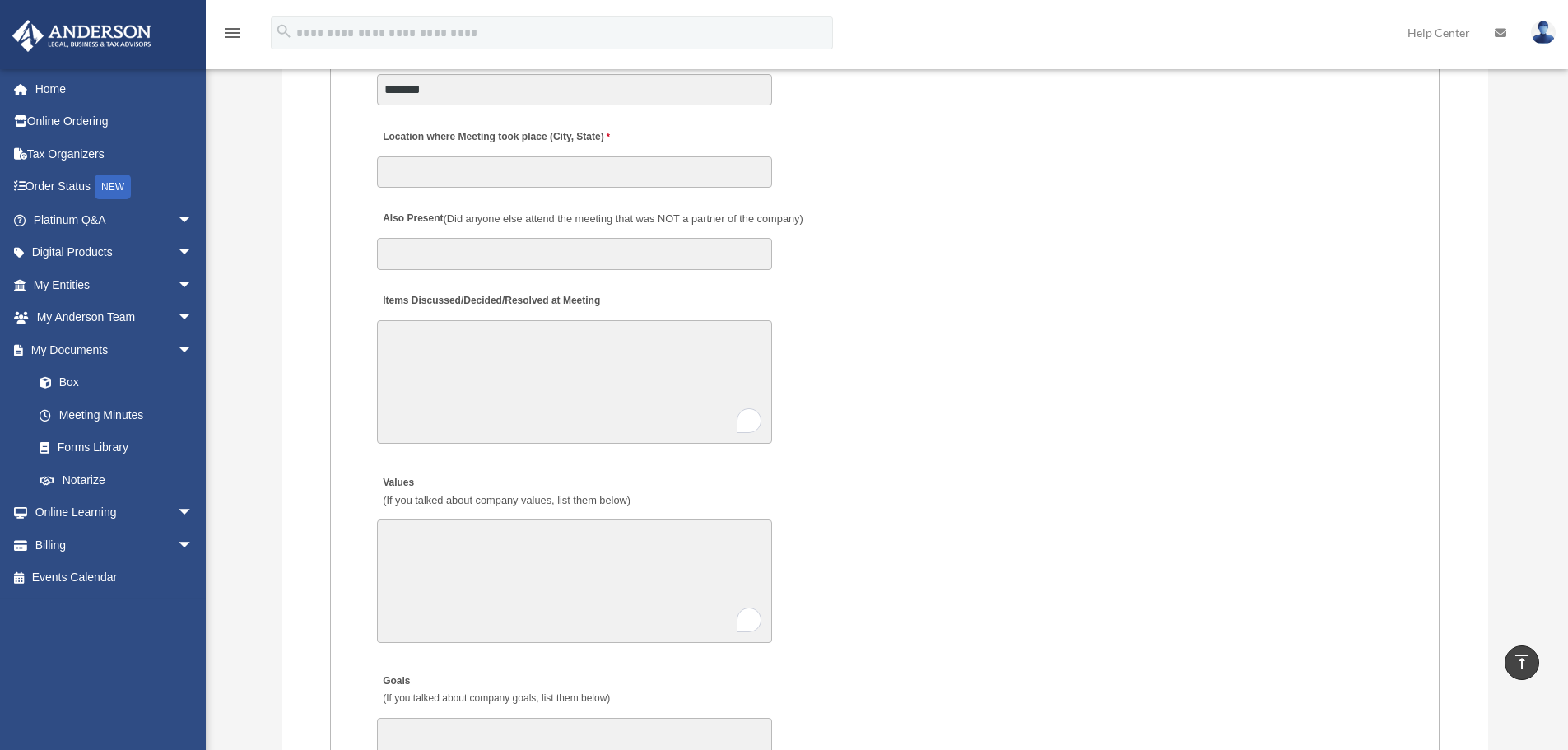
scroll to position [2634, 0]
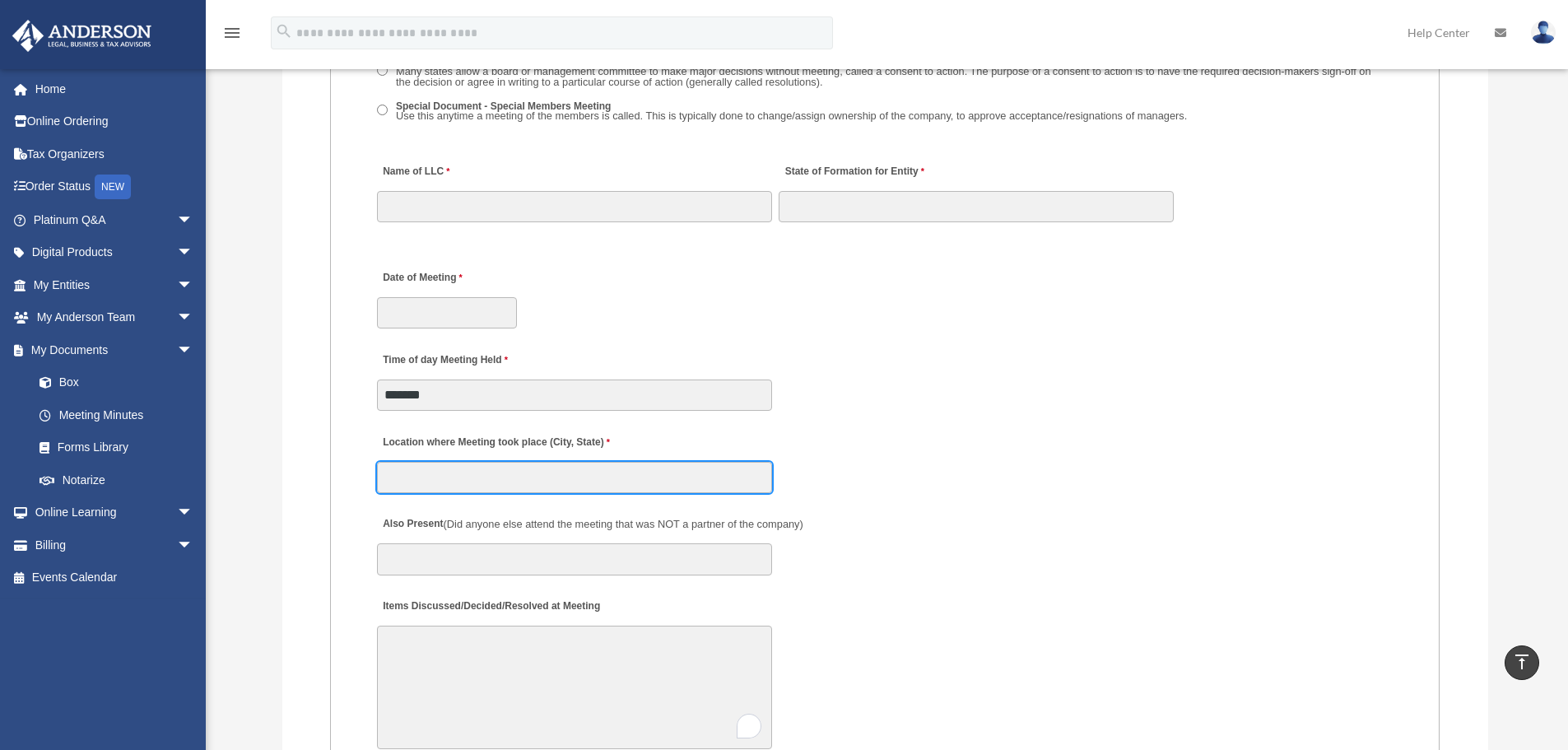
click at [450, 485] on input "Location where Meeting took place (City, State)" at bounding box center [574, 477] width 395 height 31
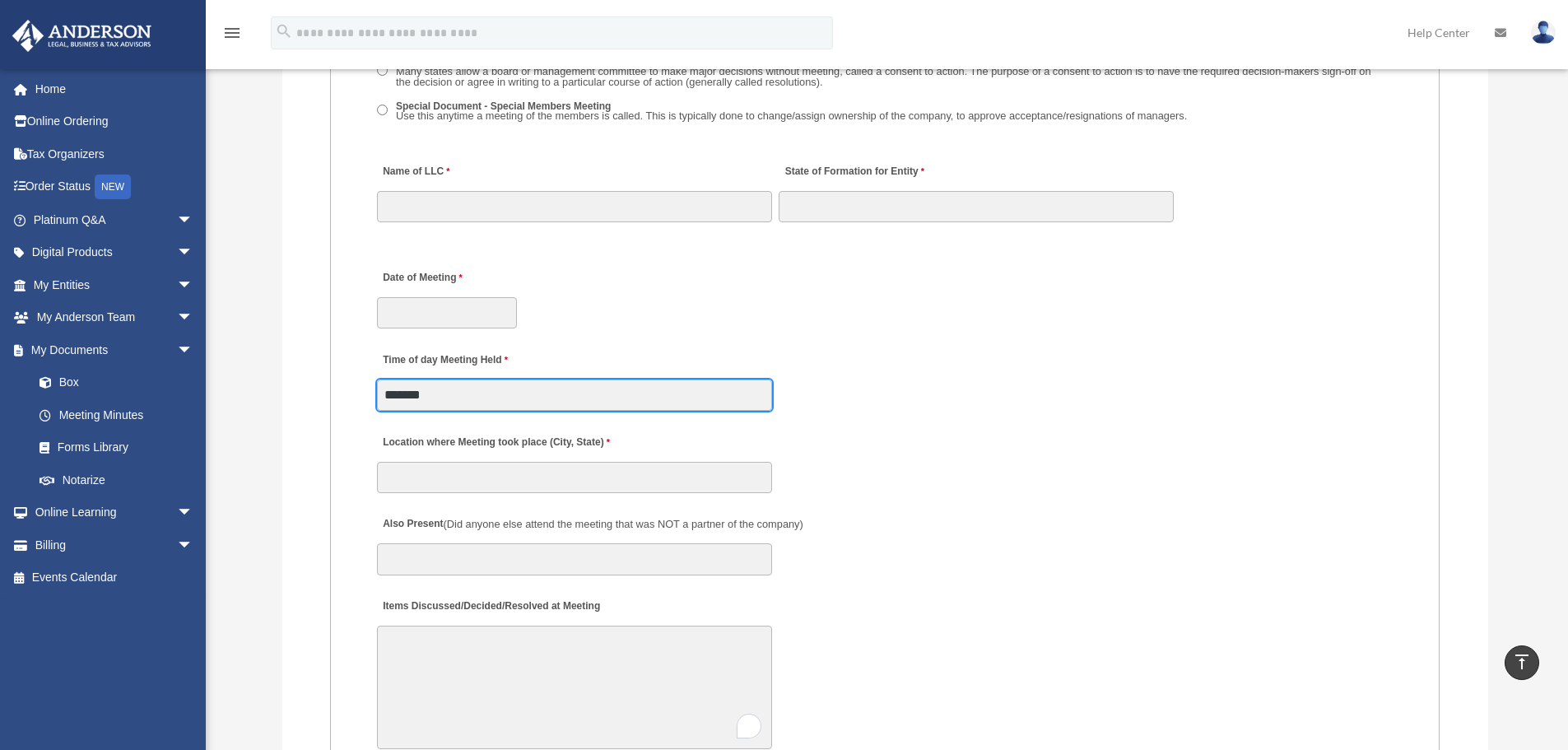
click at [403, 392] on input "*******" at bounding box center [574, 395] width 395 height 31
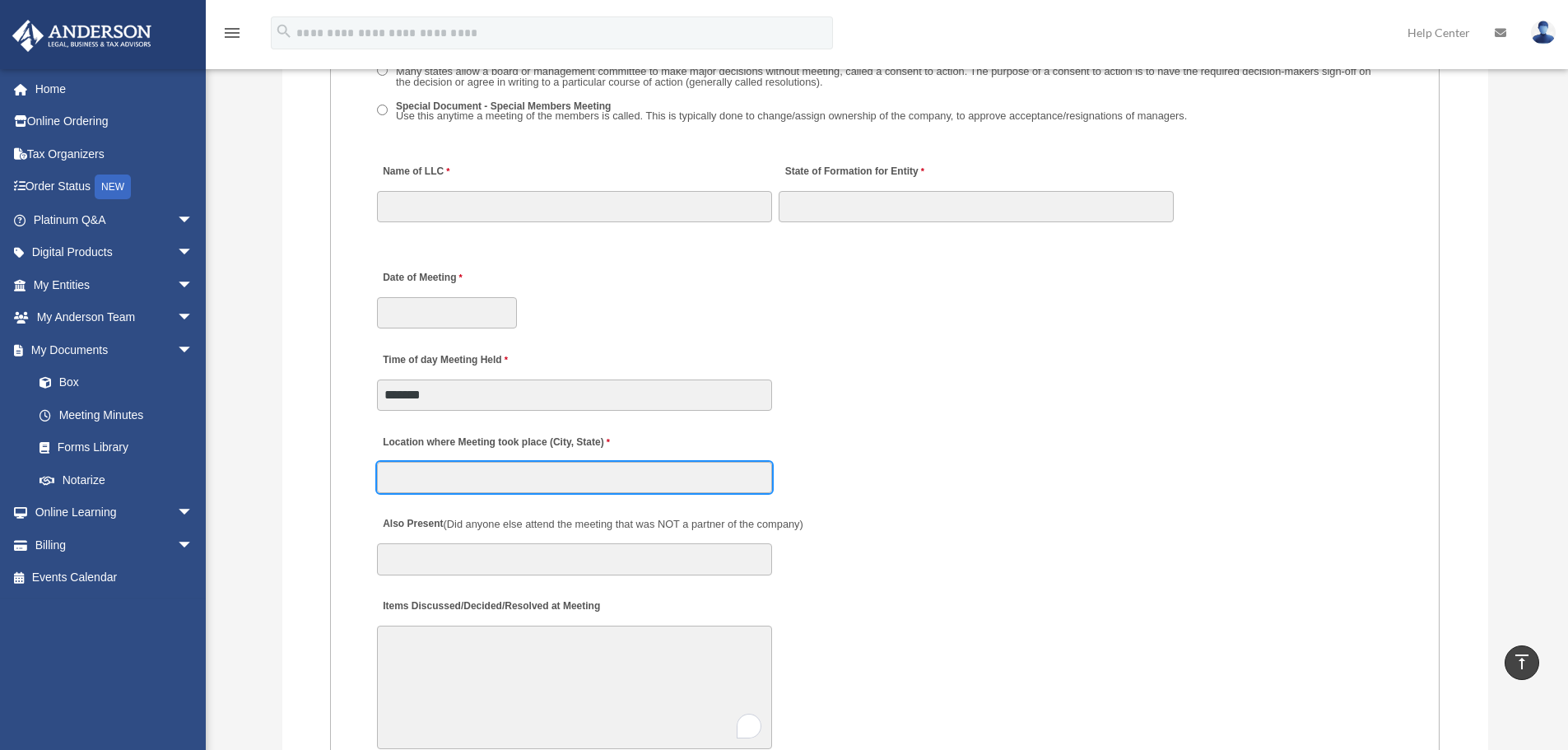
click at [391, 485] on input "Location where Meeting took place (City, State)" at bounding box center [574, 477] width 395 height 31
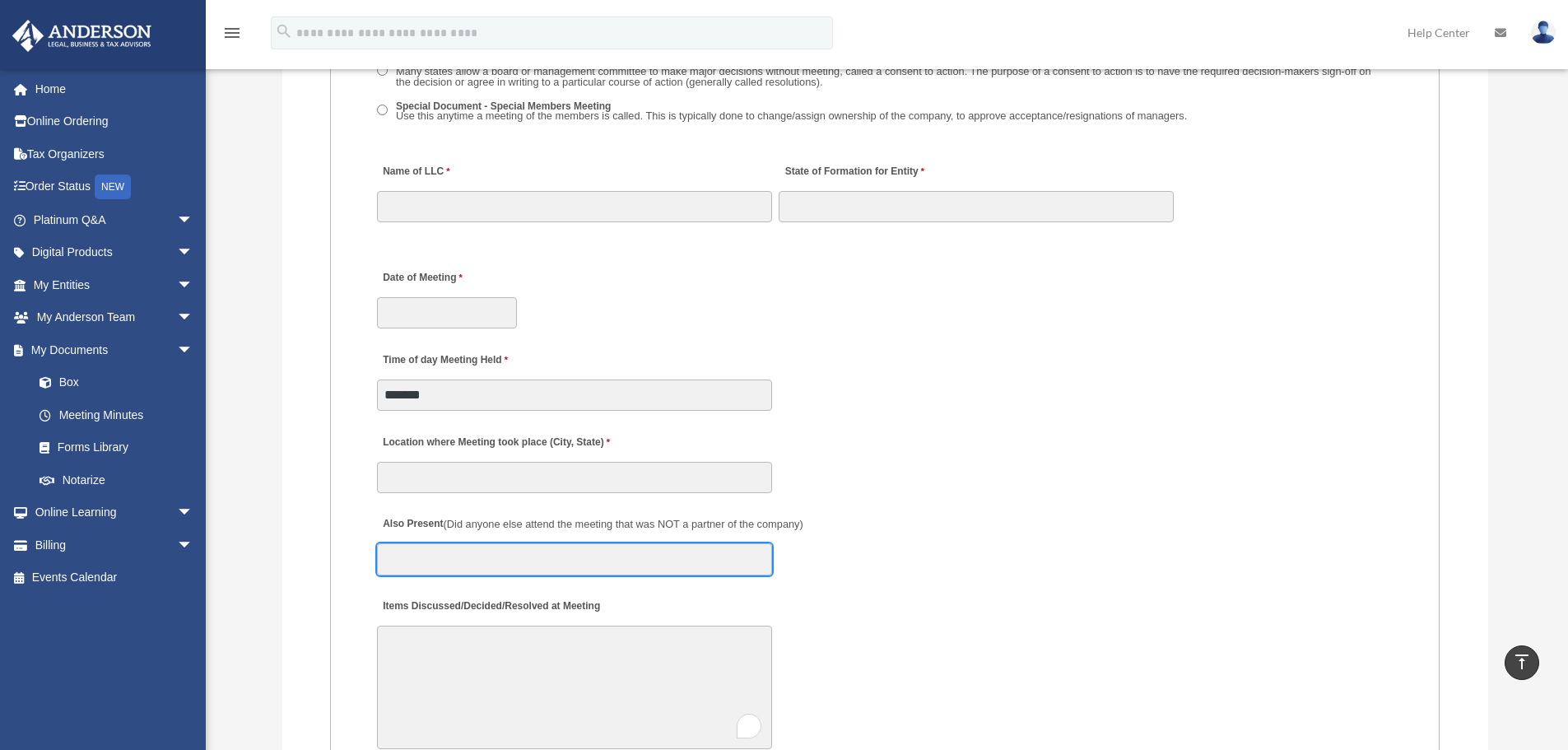
click at [468, 558] on input "Also Present (Did anyone else attend the meeting that was NOT a partner of the …" at bounding box center [574, 559] width 395 height 31
click at [1100, 490] on div "Location where Meeting took place (City, State)" at bounding box center [884, 459] width 1019 height 73
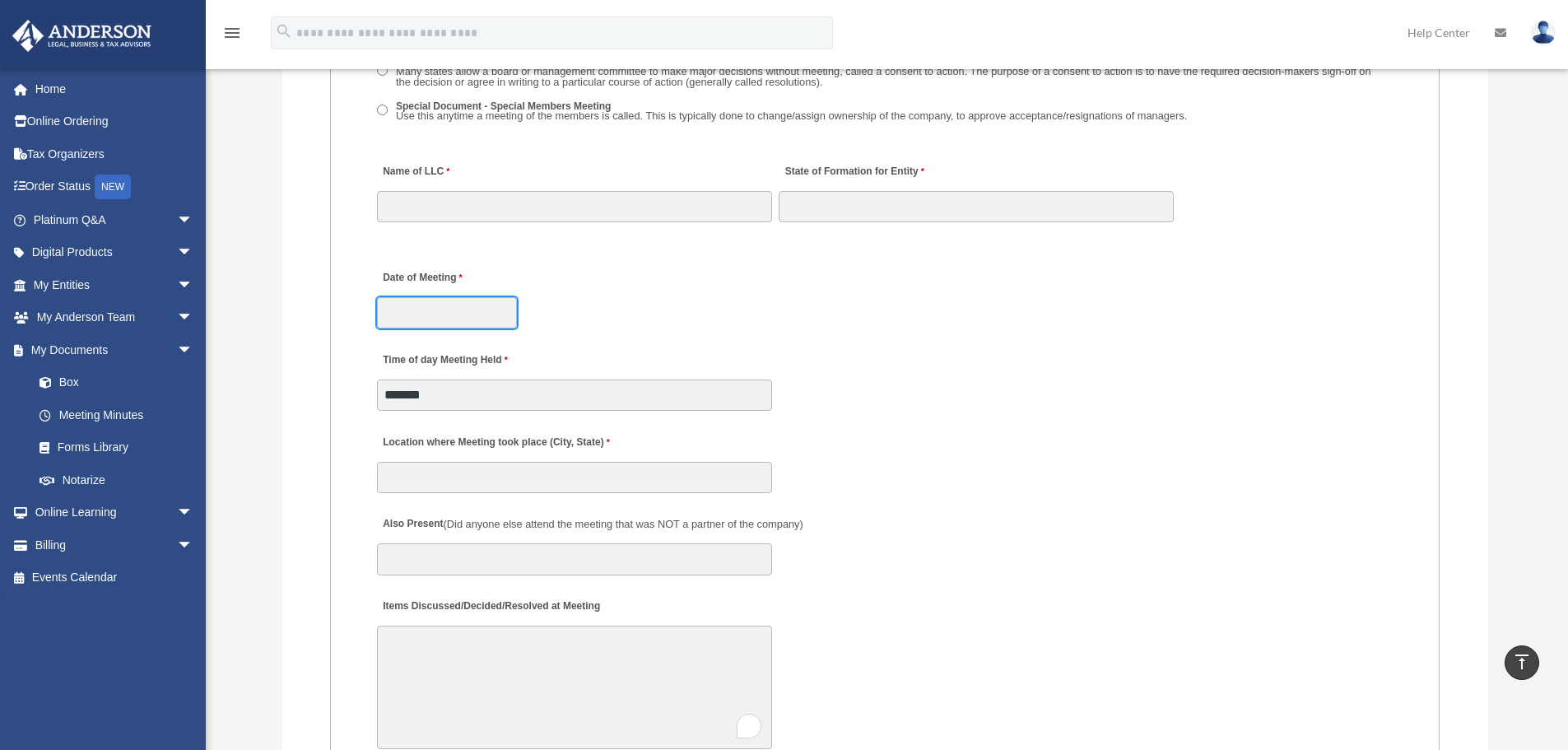
click at [395, 317] on input "Date of Meeting" at bounding box center [447, 313] width 140 height 31
click at [747, 313] on div "Date of Meeting" at bounding box center [884, 294] width 1019 height 73
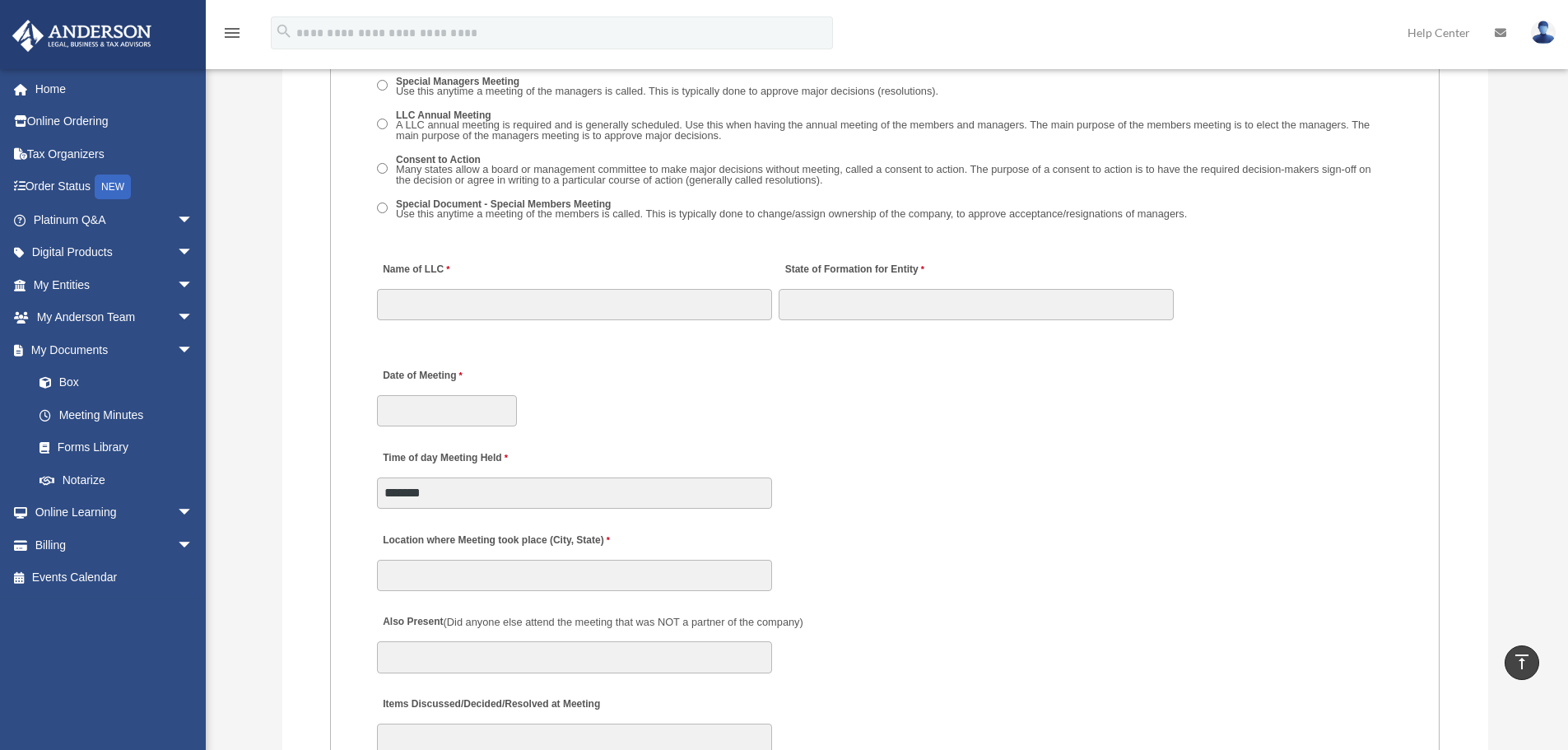
scroll to position [2497, 0]
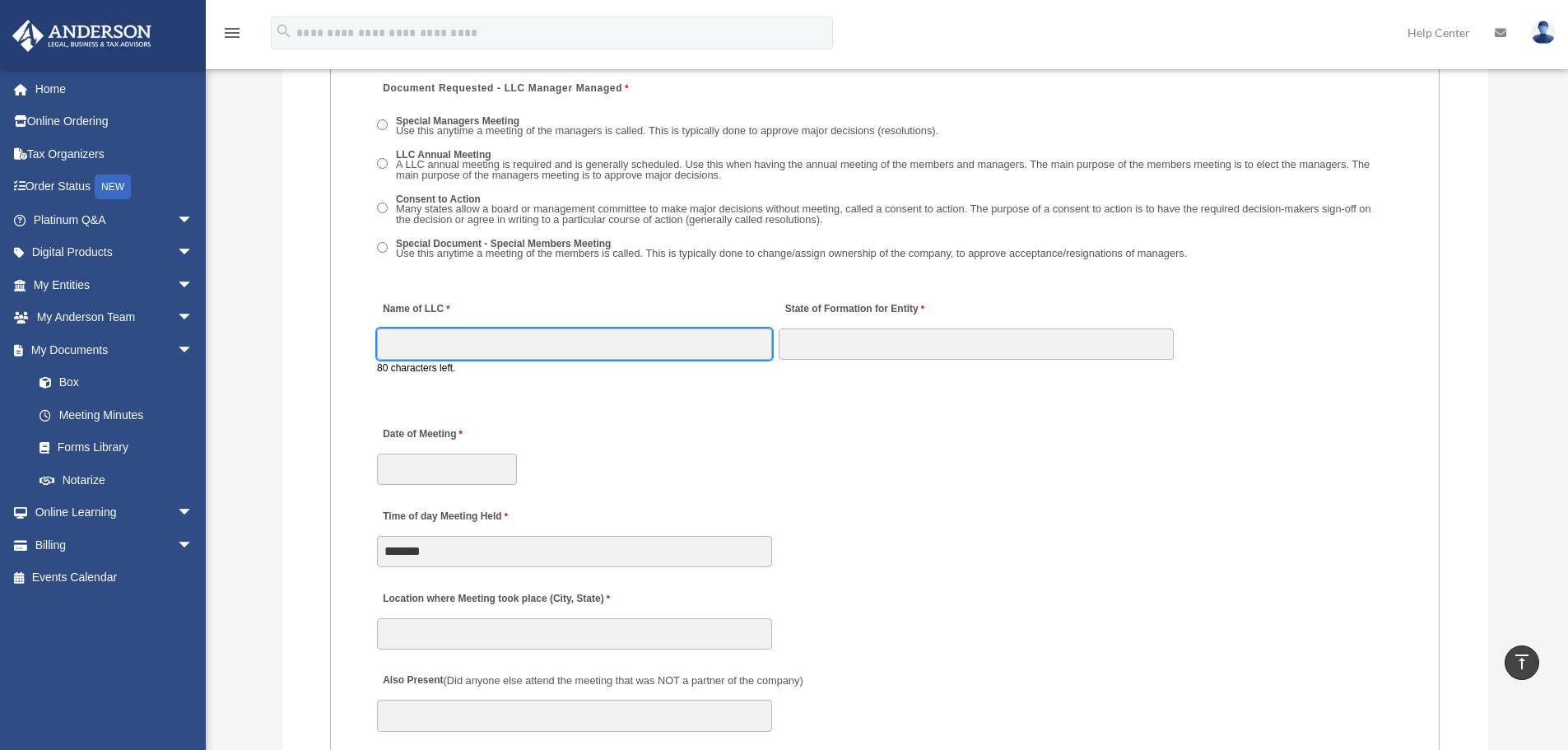
click at [424, 349] on input "Name of LLC" at bounding box center [574, 344] width 395 height 31
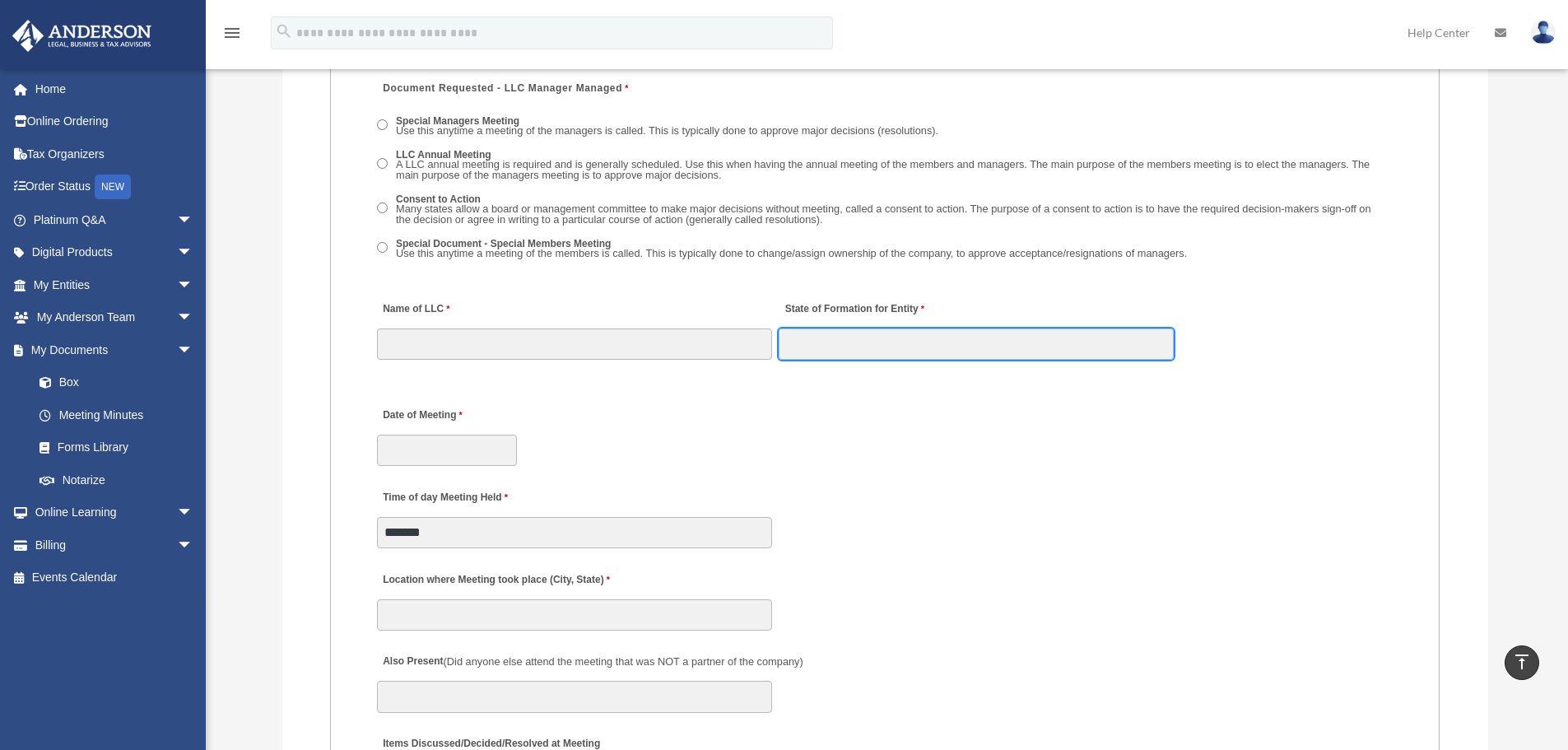
click at [886, 337] on input "State of Formation for Entity" at bounding box center [976, 344] width 395 height 31
